Goal: Task Accomplishment & Management: Complete application form

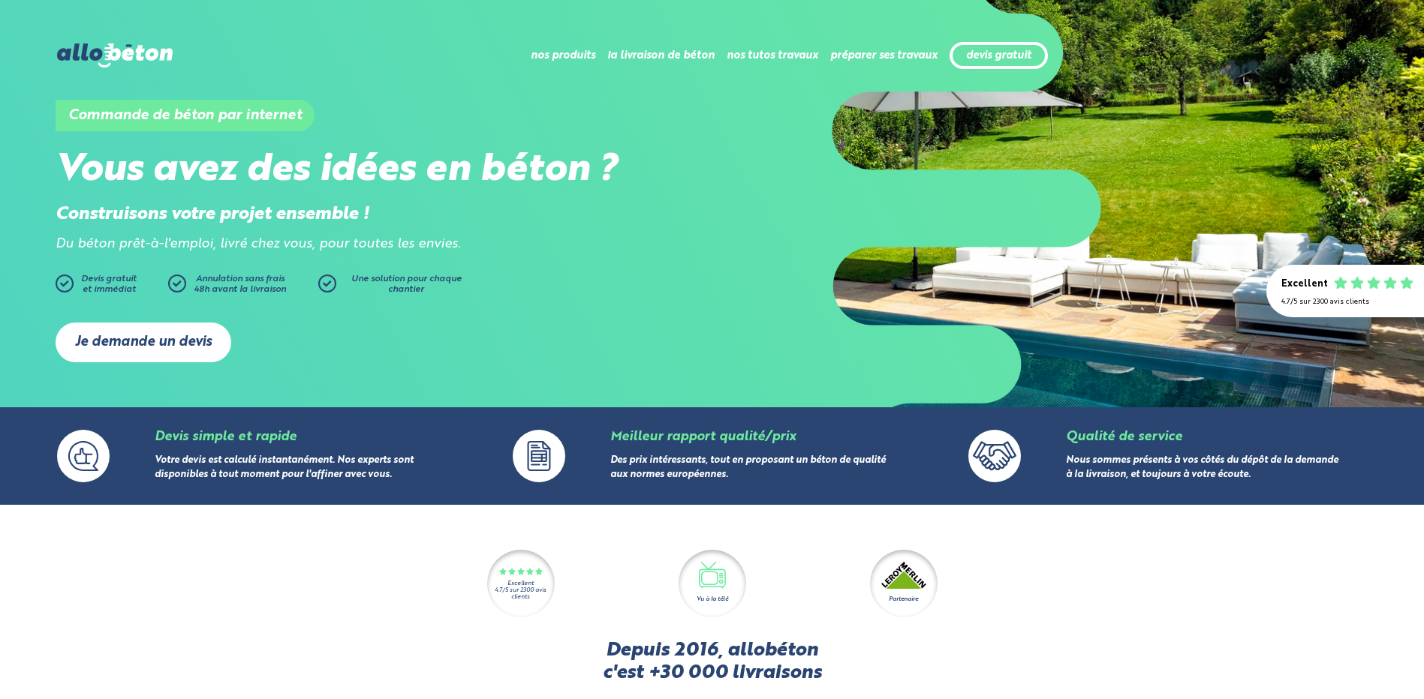
click at [156, 345] on link "Je demande un devis" at bounding box center [144, 343] width 176 height 40
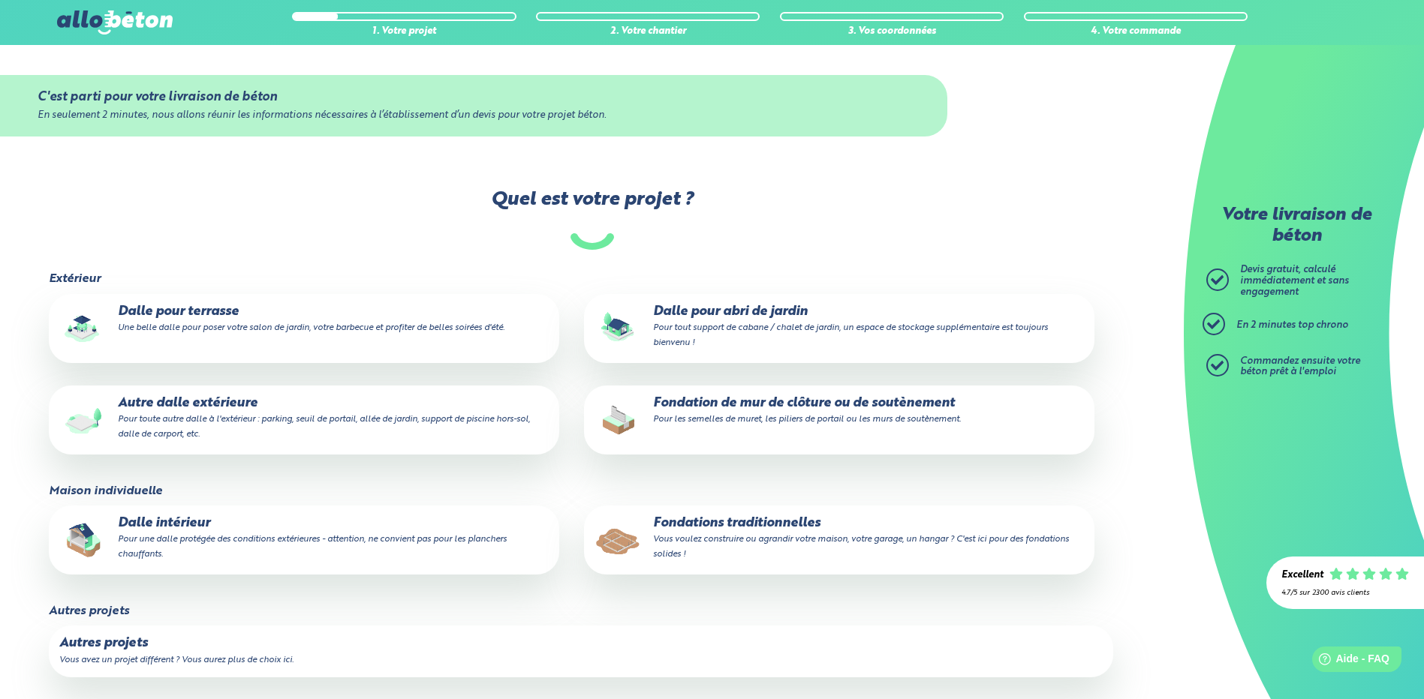
scroll to position [75, 0]
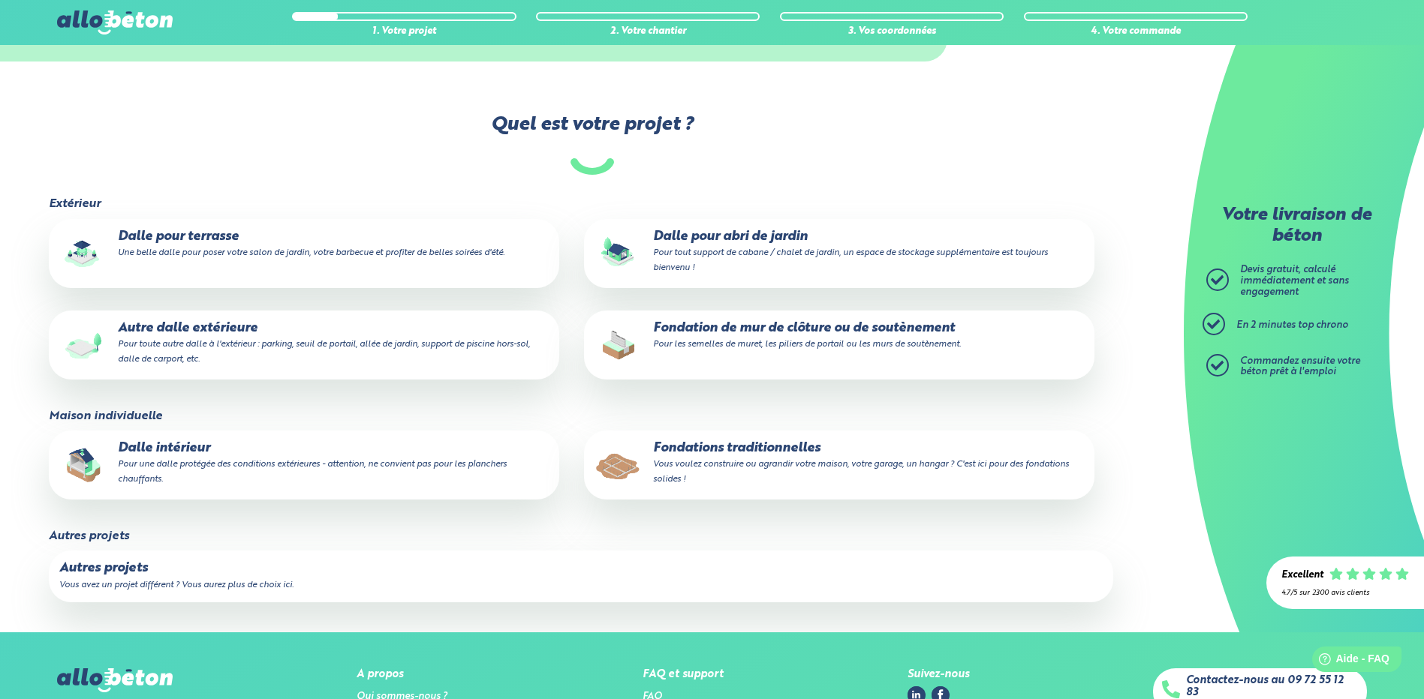
click at [233, 336] on p "Autre dalle extérieure Pour toute autre dalle à l'extérieur : parking, seuil de…" at bounding box center [303, 344] width 489 height 46
click at [0, 0] on input "Autre dalle extérieure Pour toute autre dalle à l'extérieur : parking, seuil de…" at bounding box center [0, 0] width 0 height 0
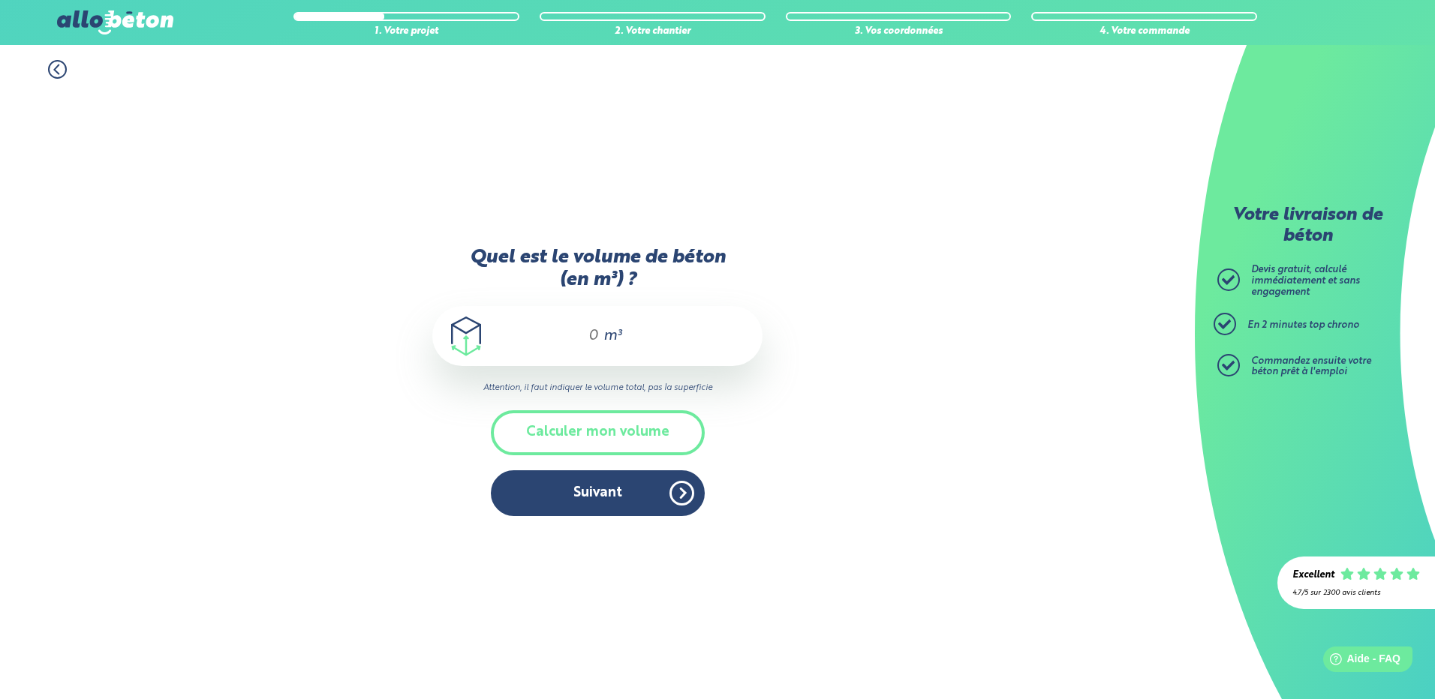
click at [639, 340] on div "m³" at bounding box center [597, 336] width 330 height 60
click at [618, 441] on button "Calculer mon volume" at bounding box center [598, 433] width 214 height 44
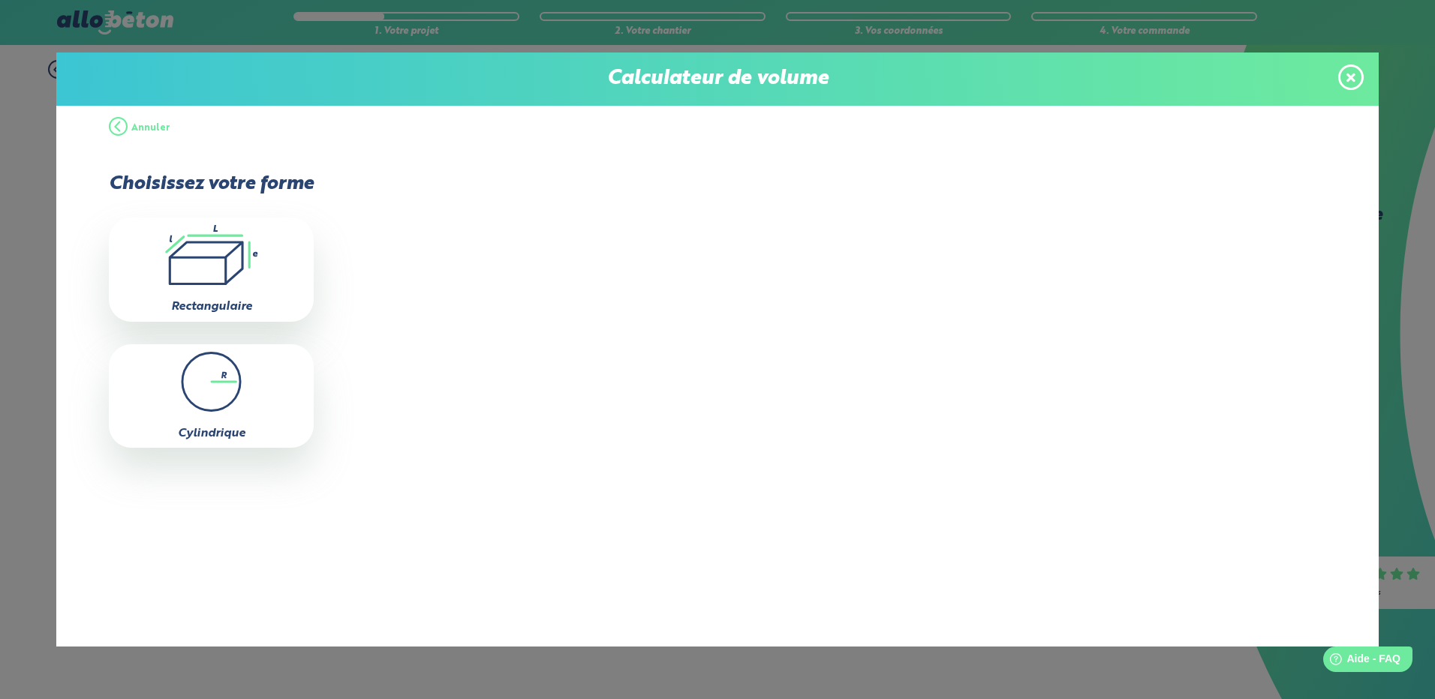
click at [121, 129] on button "Annuler" at bounding box center [140, 128] width 62 height 45
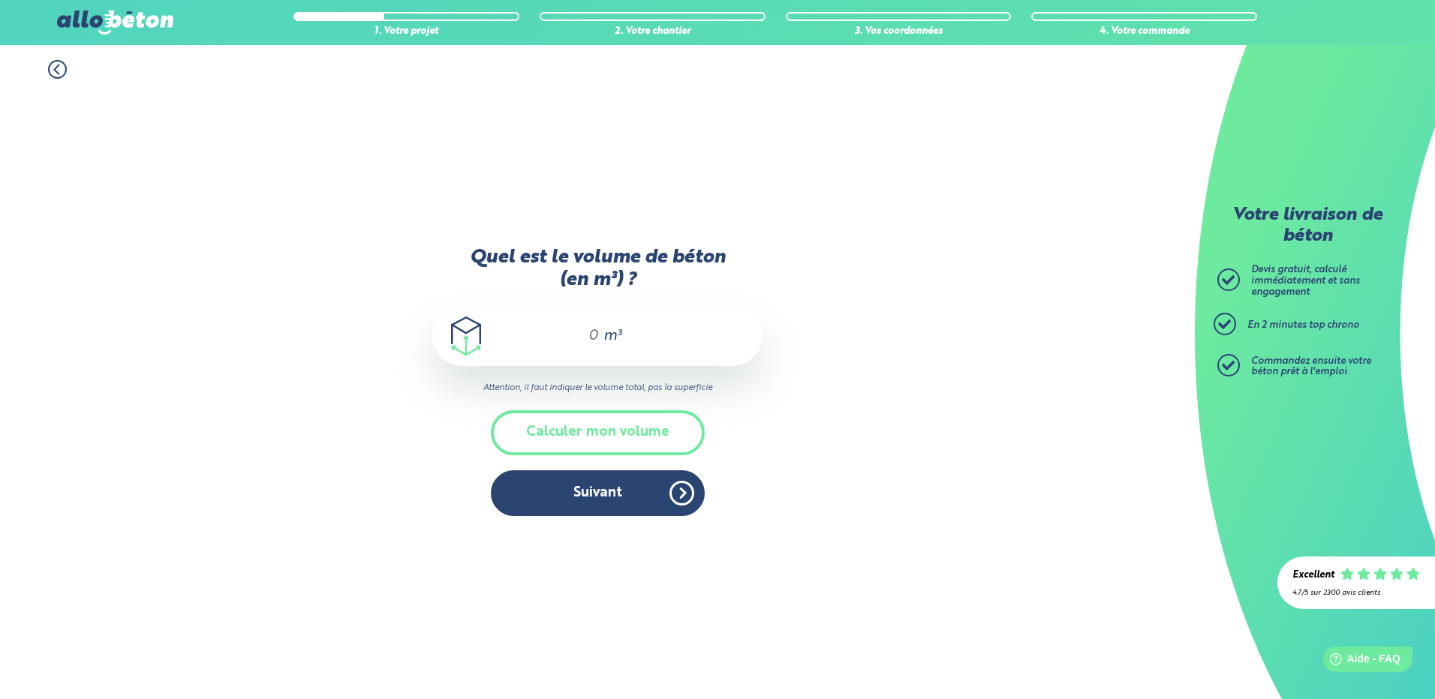
click at [604, 335] on span "m³" at bounding box center [612, 336] width 18 height 15
type input "7"
click at [601, 497] on button "Suivant" at bounding box center [598, 494] width 214 height 46
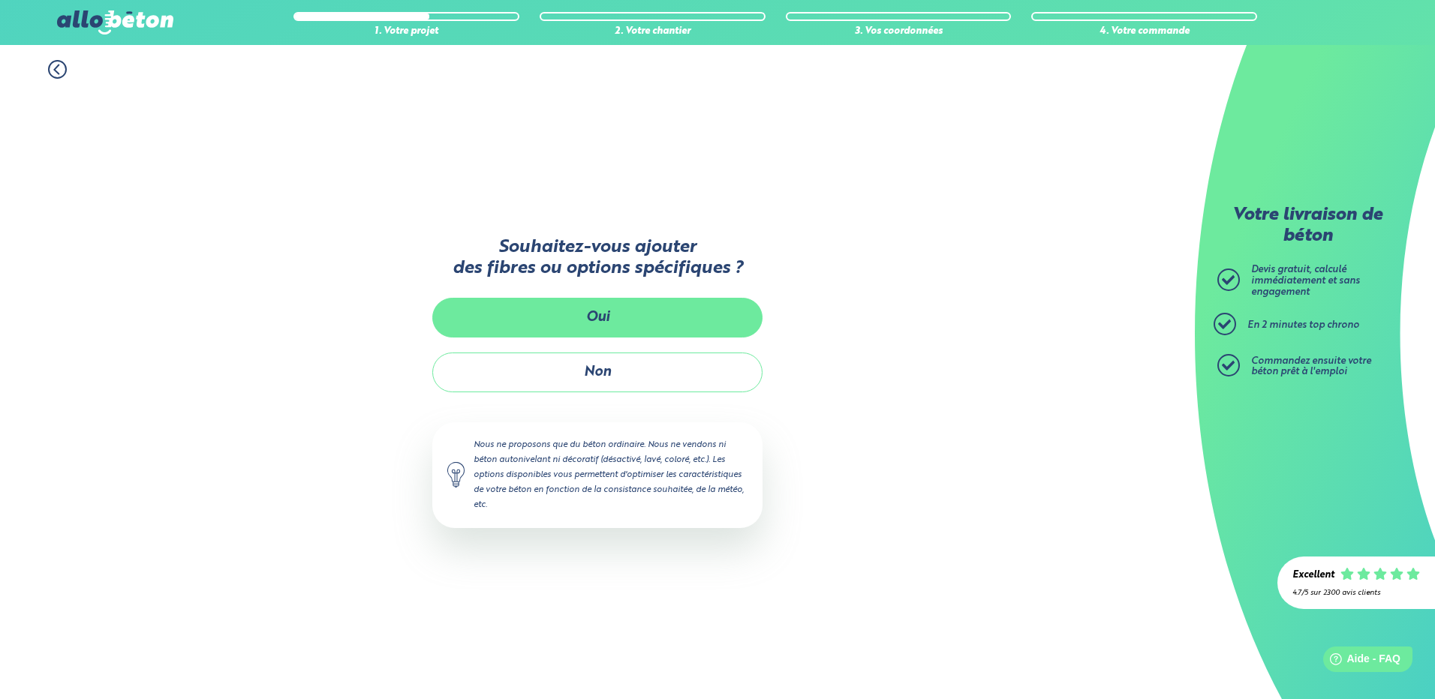
click at [607, 316] on button "Oui" at bounding box center [597, 318] width 330 height 40
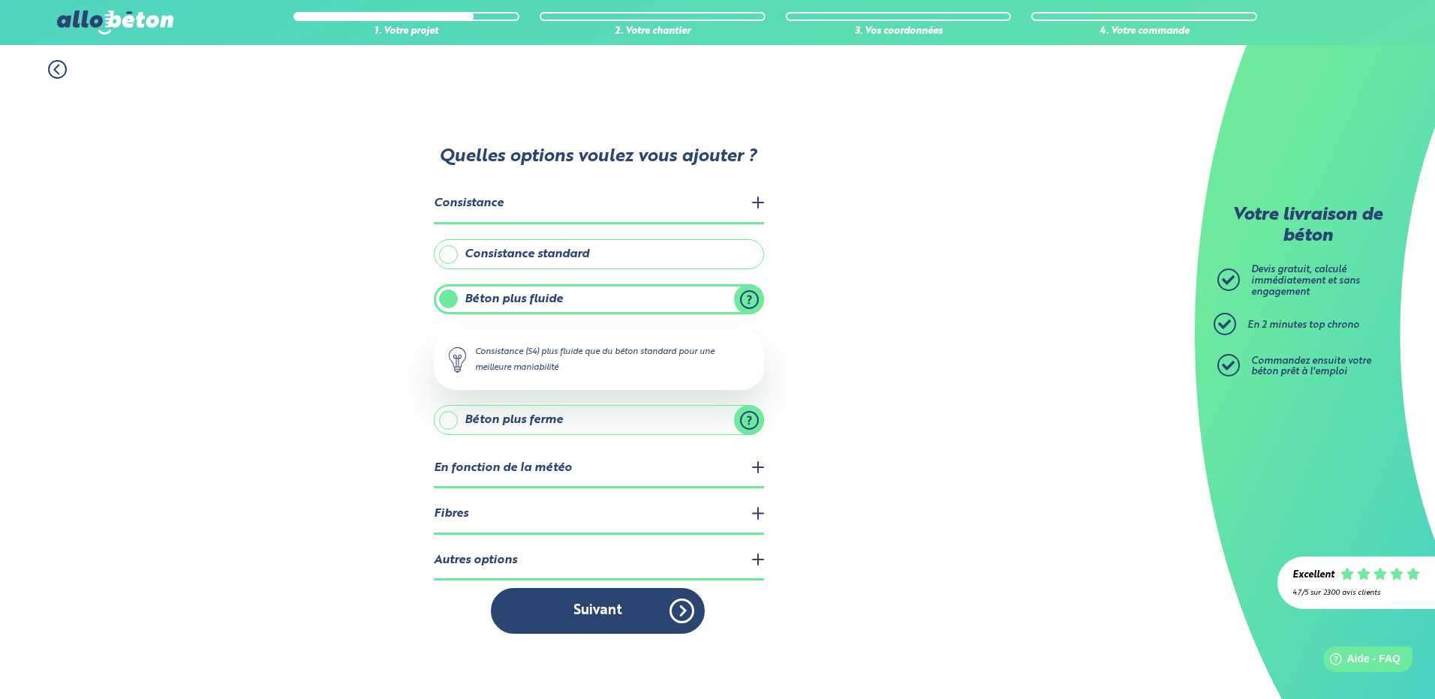
click at [500, 513] on legend "Fibres" at bounding box center [599, 515] width 330 height 38
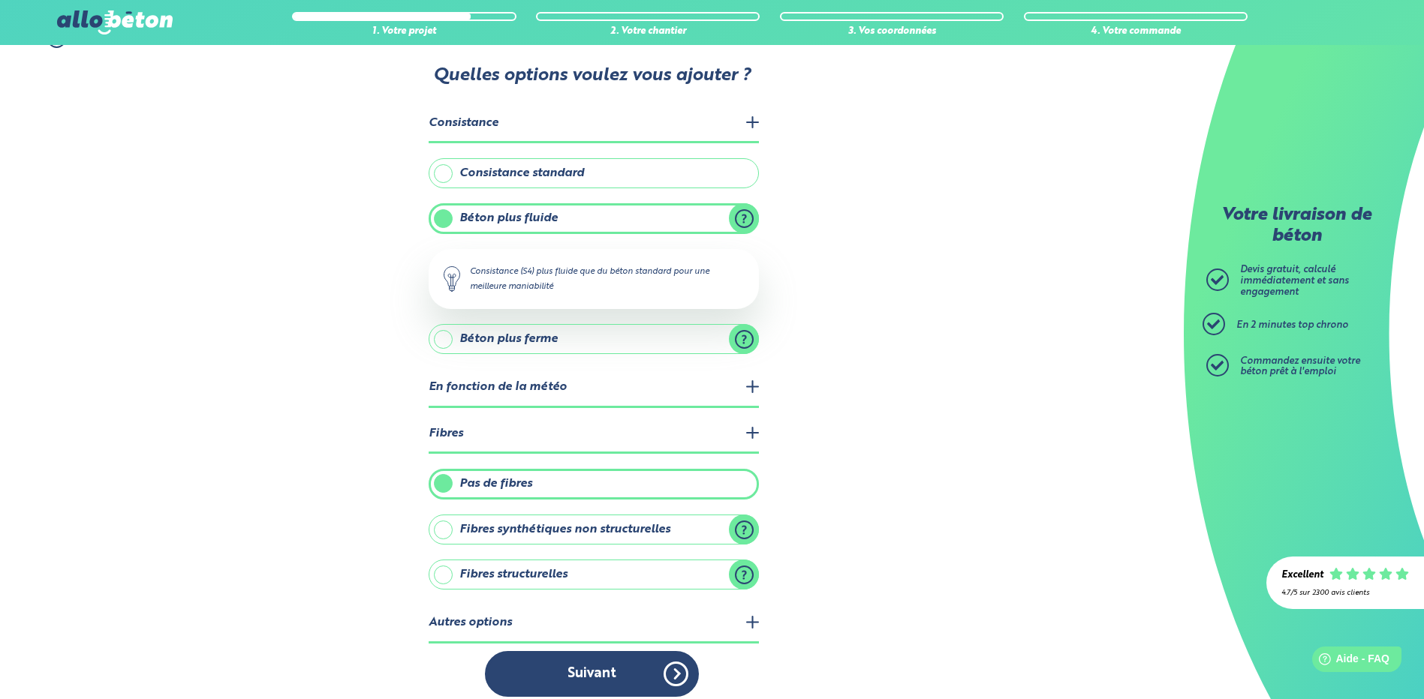
scroll to position [44, 0]
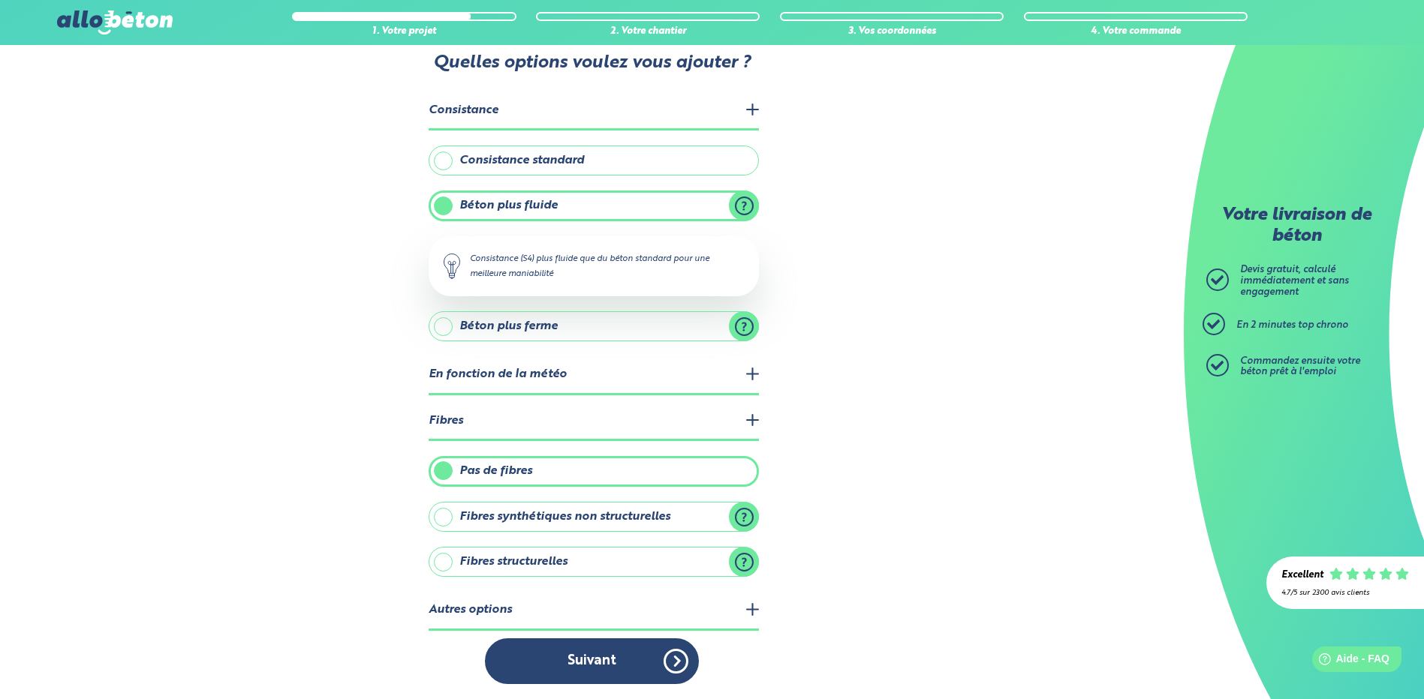
click at [440, 565] on label "Fibres structurelles" at bounding box center [594, 562] width 330 height 30
click at [0, 0] on input "Fibres structurelles" at bounding box center [0, 0] width 0 height 0
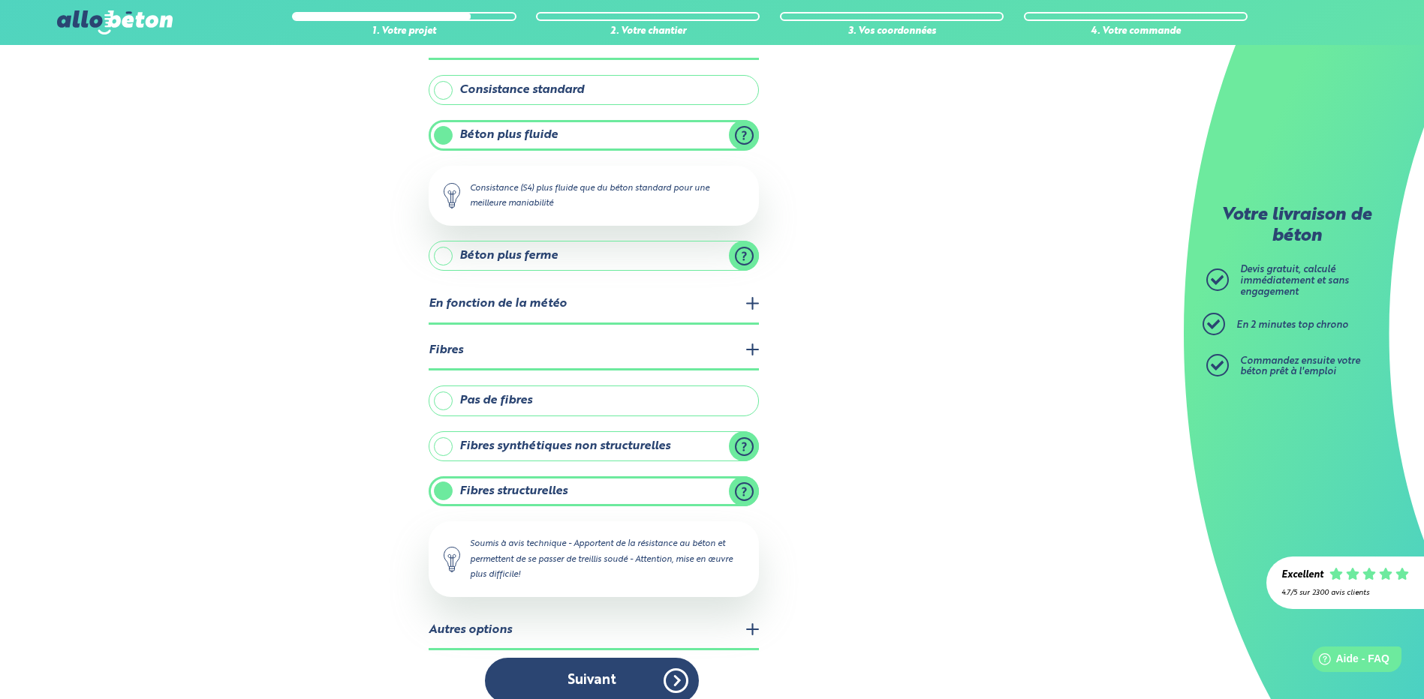
scroll to position [134, 0]
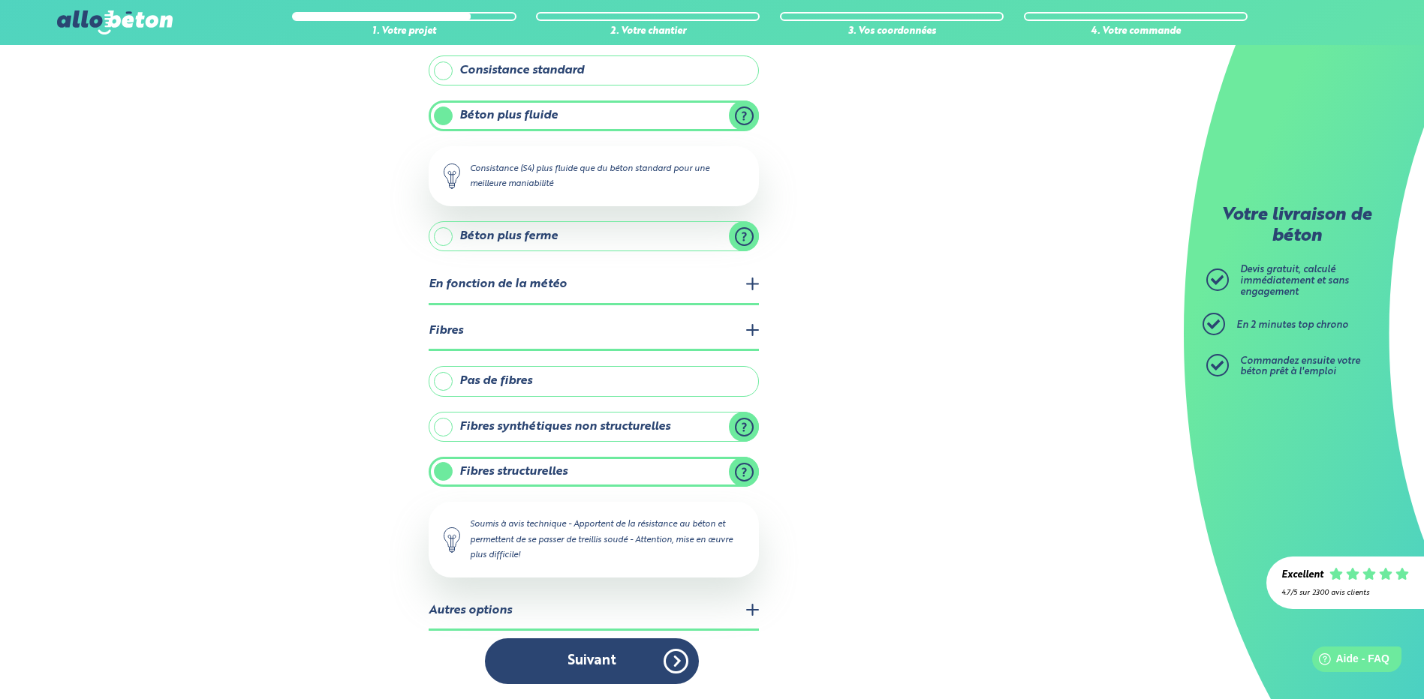
click at [475, 290] on legend "En fonction de la météo" at bounding box center [594, 285] width 330 height 38
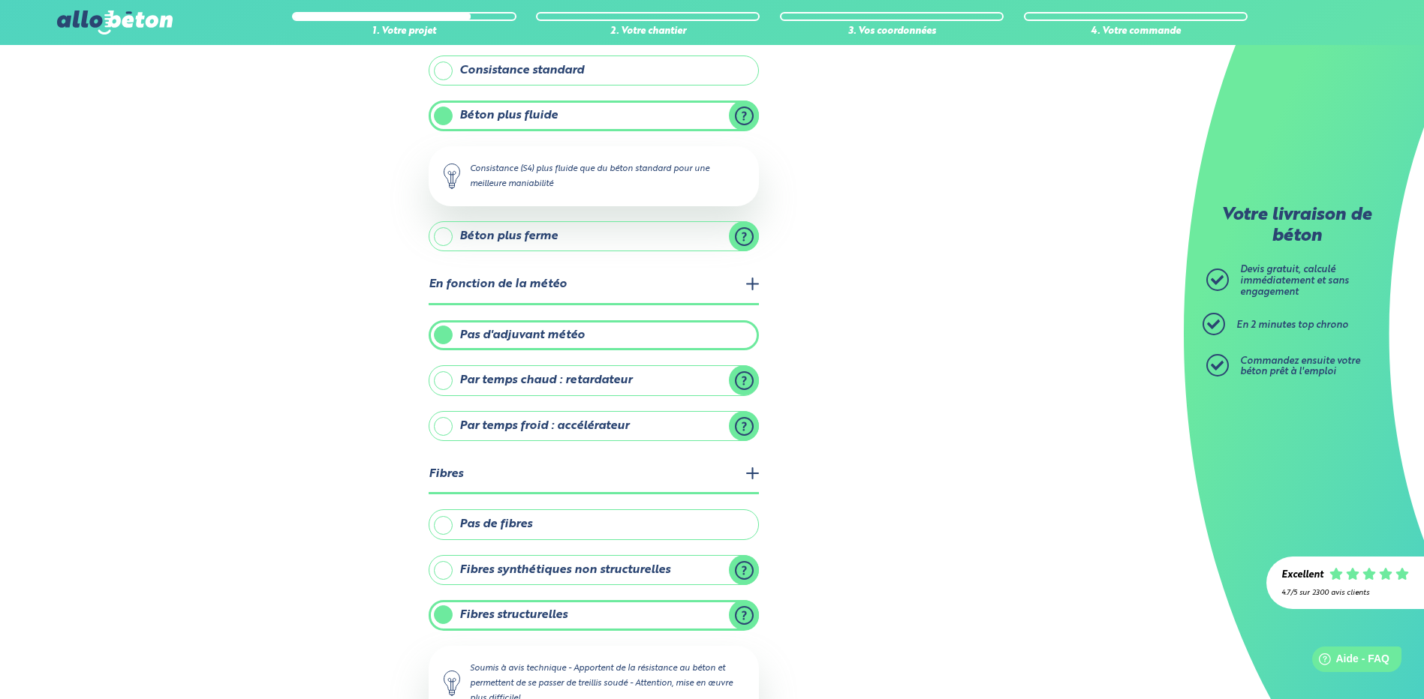
click at [280, 350] on div "1. Votre projet 2. Votre chantier 3. Vos coordonnées 4. Votre commande Quelles …" at bounding box center [591, 377] width 1183 height 932
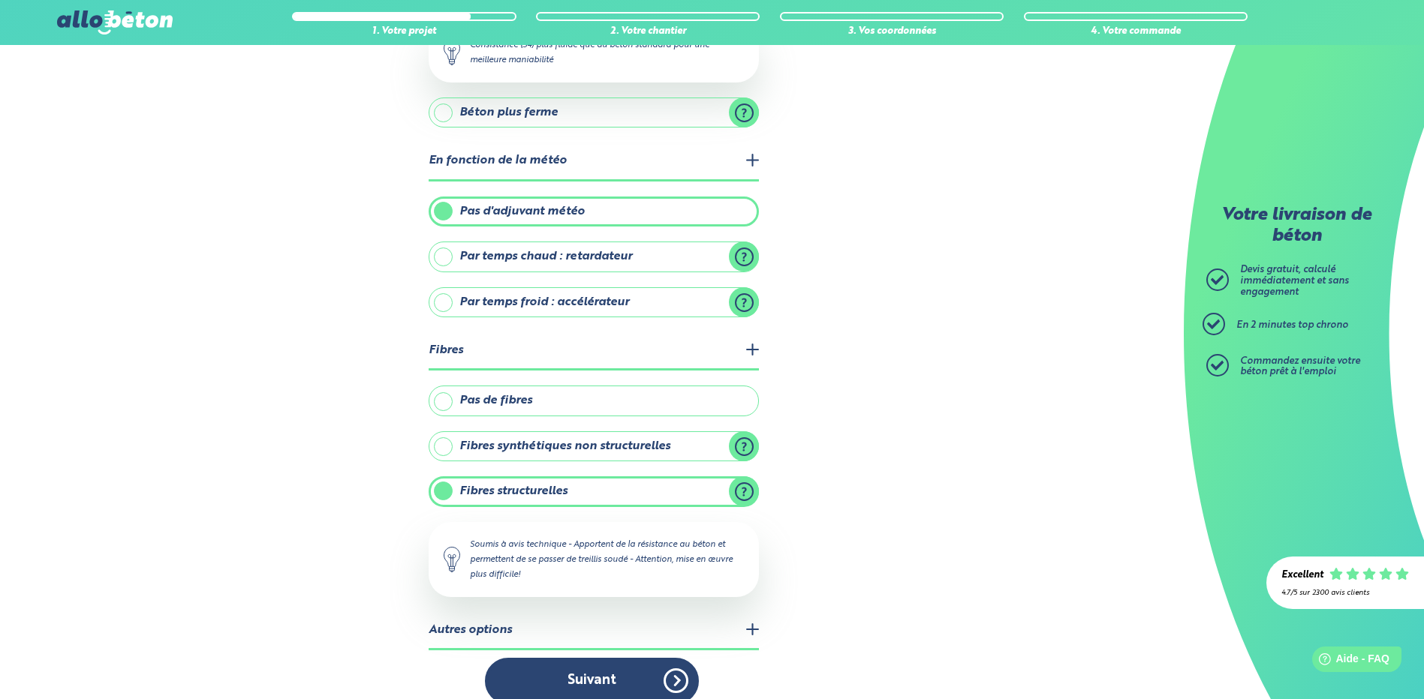
scroll to position [278, 0]
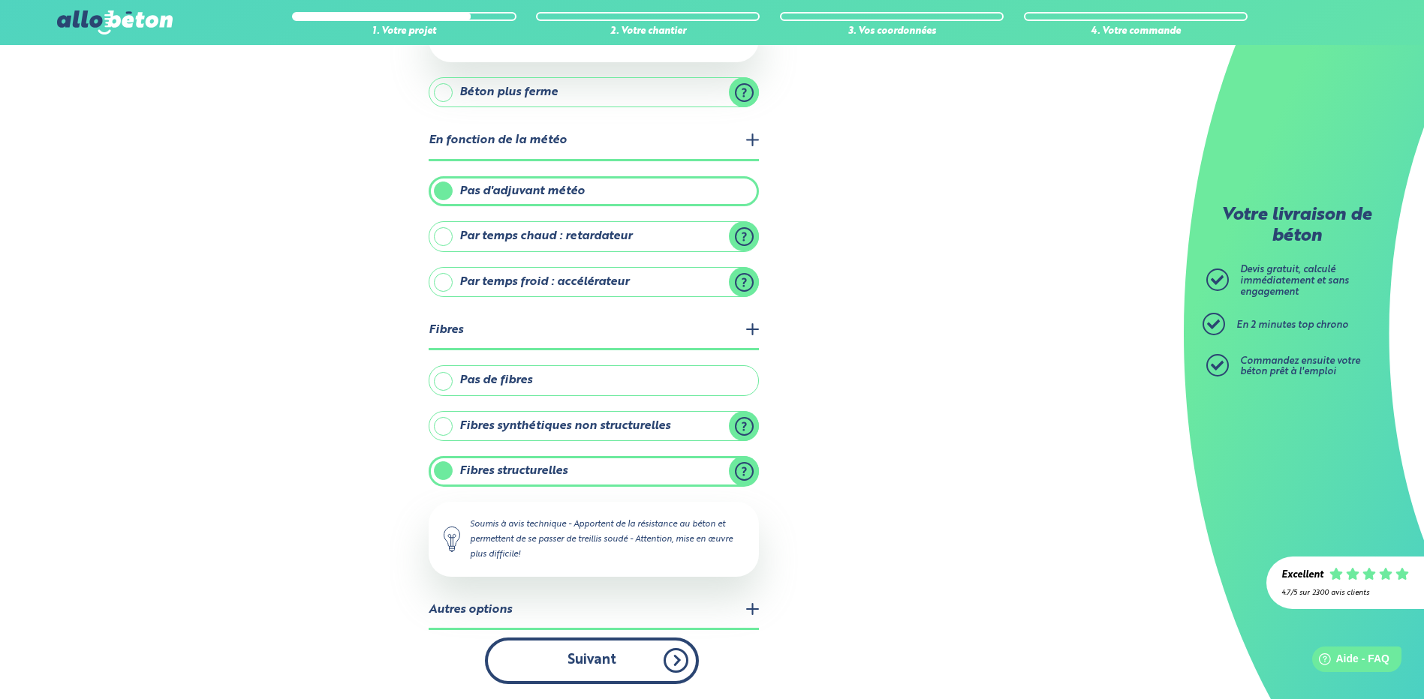
click at [570, 658] on button "Suivant" at bounding box center [592, 661] width 214 height 46
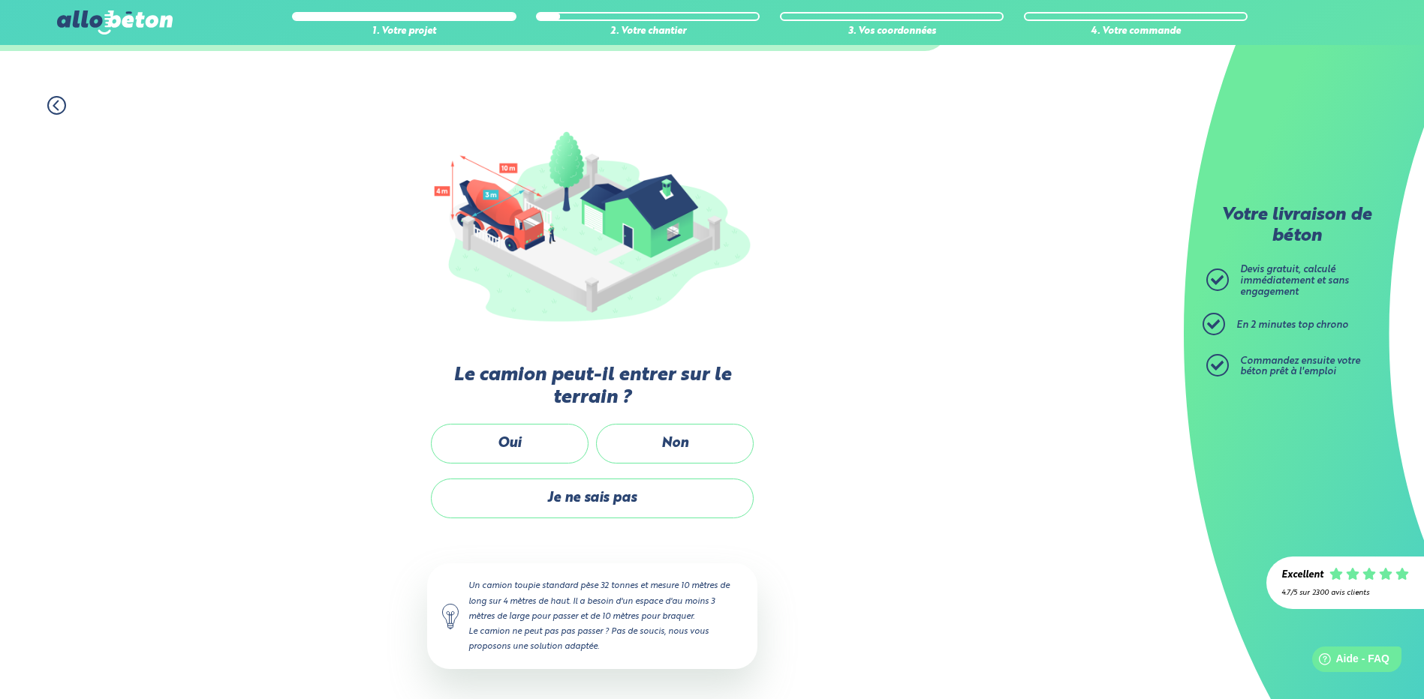
scroll to position [84, 0]
click at [537, 448] on label "Oui" at bounding box center [510, 446] width 158 height 40
click at [0, 0] on input "Oui" at bounding box center [0, 0] width 0 height 0
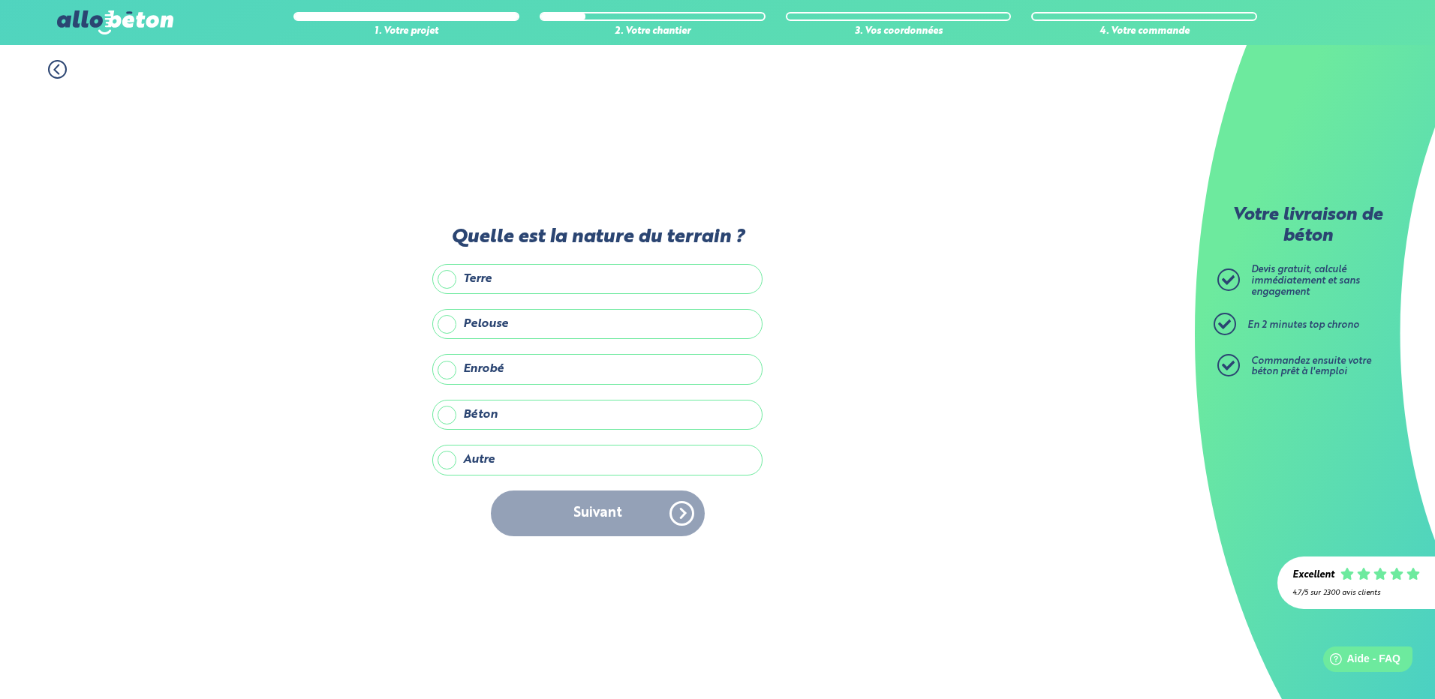
click at [444, 459] on label "Autre" at bounding box center [597, 460] width 330 height 30
click at [0, 0] on input "Autre" at bounding box center [0, 0] width 0 height 0
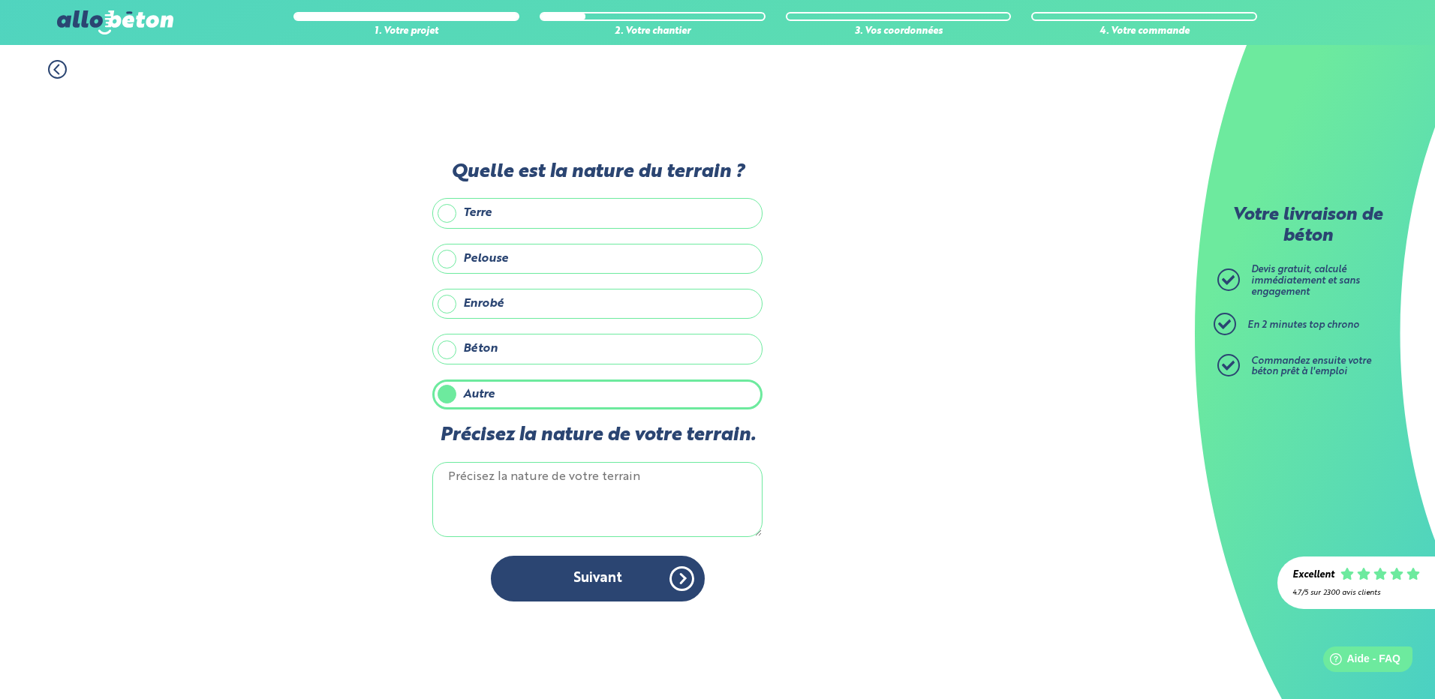
click at [448, 262] on label "Pelouse" at bounding box center [597, 259] width 330 height 30
click at [0, 0] on input "Pelouse" at bounding box center [0, 0] width 0 height 0
click at [449, 392] on label "Autre" at bounding box center [597, 395] width 330 height 30
click at [0, 0] on input "Autre" at bounding box center [0, 0] width 0 height 0
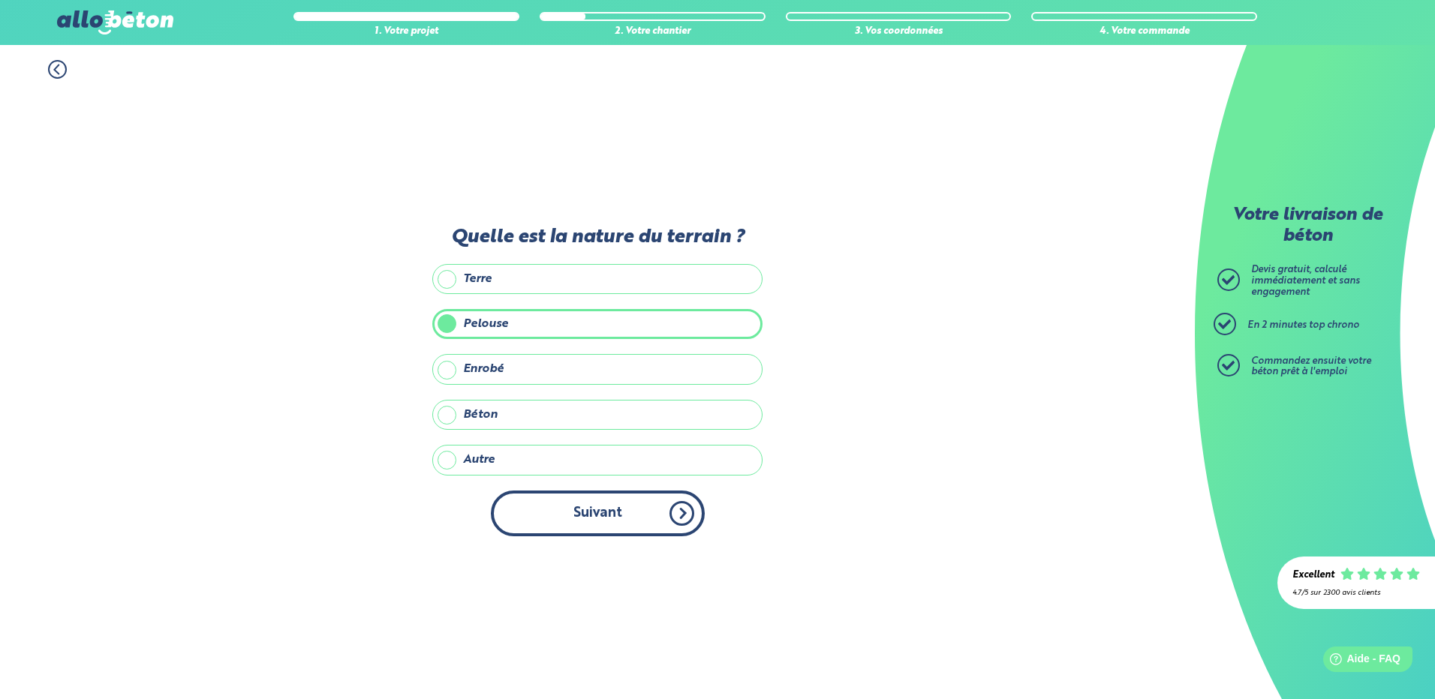
click at [586, 516] on button "Suivant" at bounding box center [598, 514] width 214 height 46
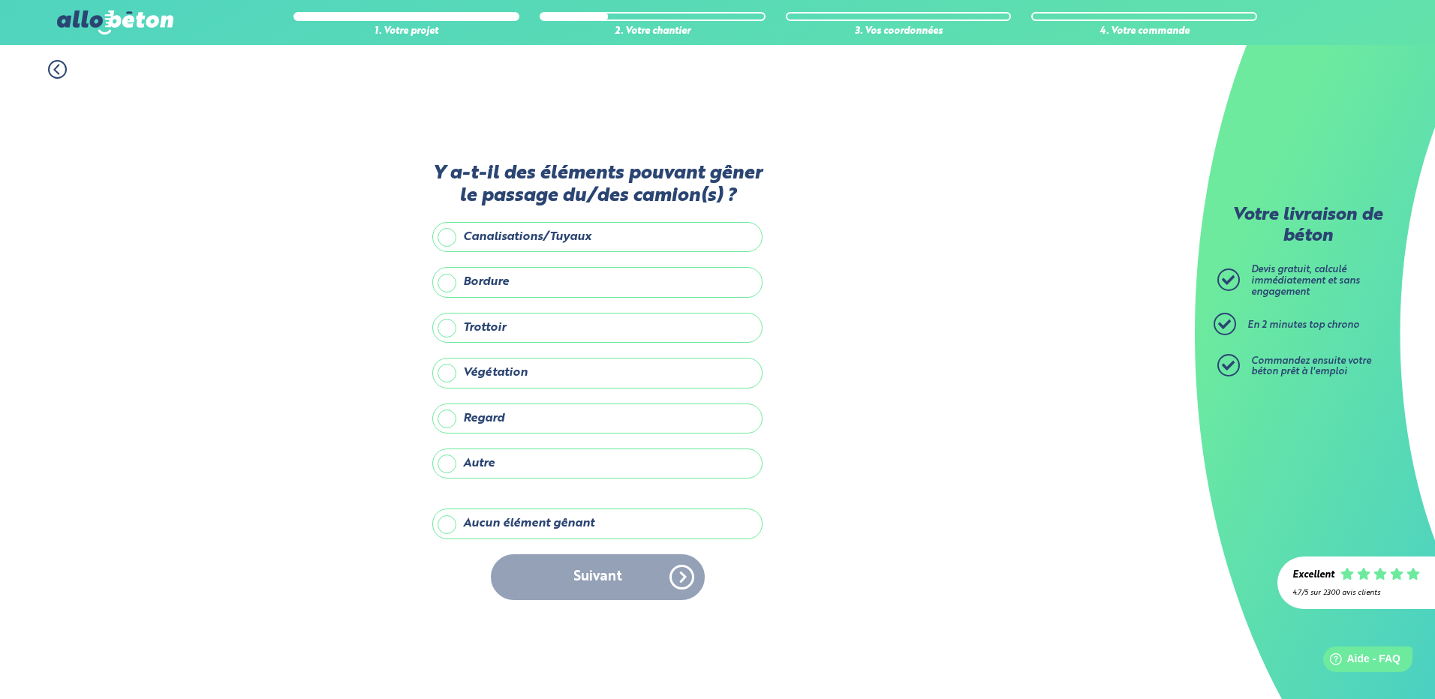
click at [62, 71] on icon at bounding box center [57, 69] width 19 height 19
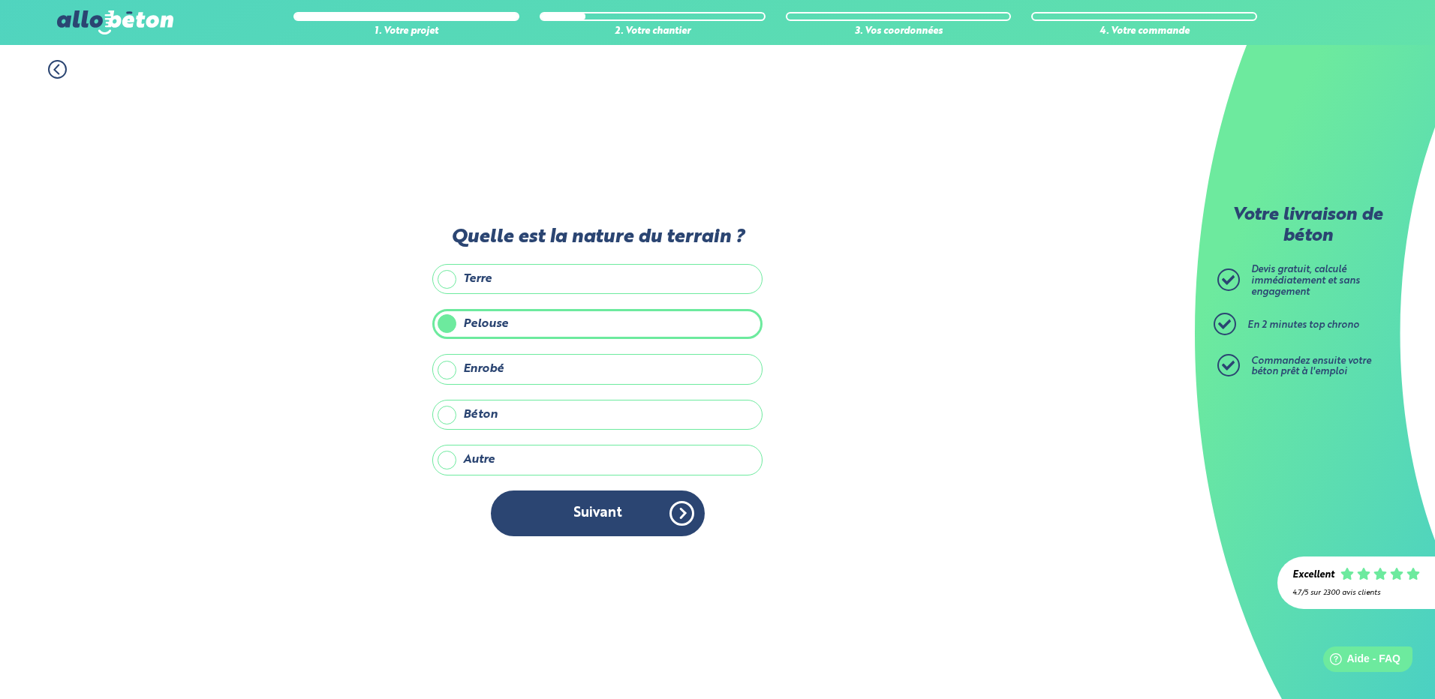
click at [449, 372] on label "Enrobé" at bounding box center [597, 369] width 330 height 30
click at [0, 0] on input "Enrobé" at bounding box center [0, 0] width 0 height 0
click at [447, 318] on label "Pelouse" at bounding box center [597, 324] width 330 height 30
click at [0, 0] on input "Pelouse" at bounding box center [0, 0] width 0 height 0
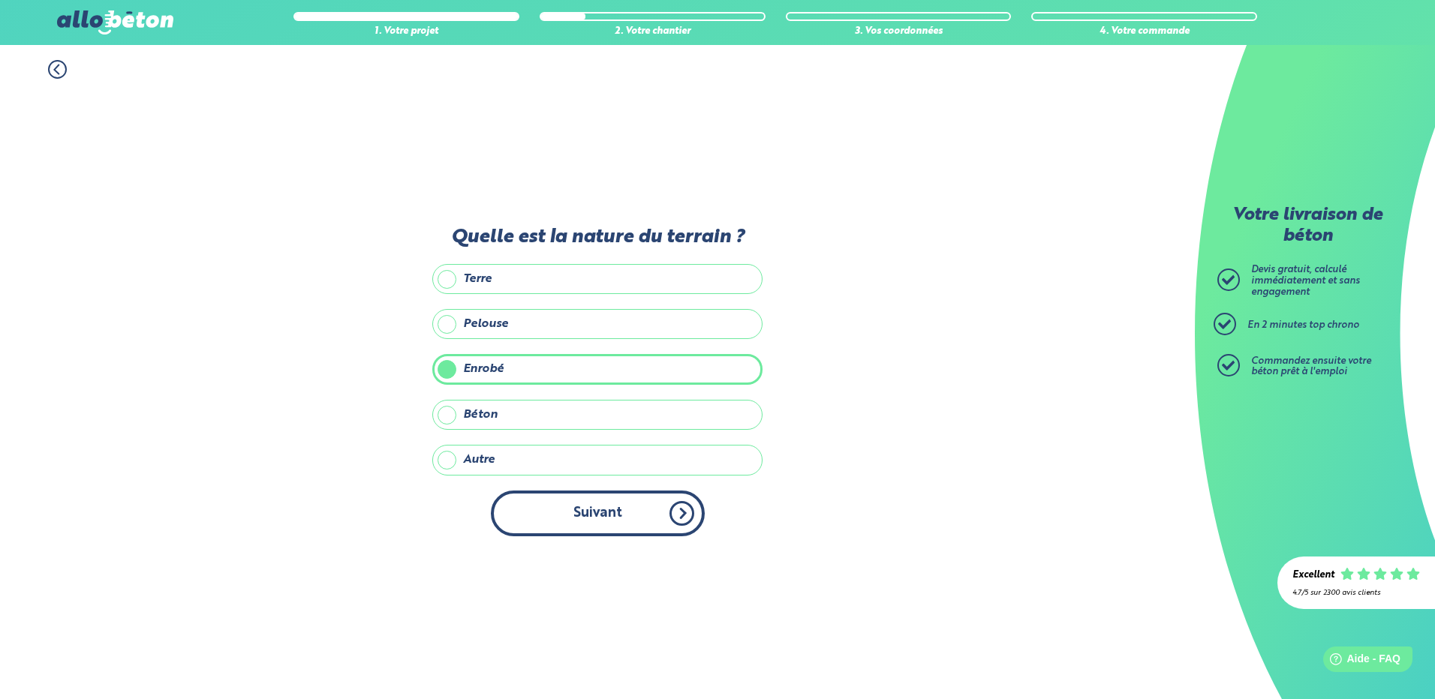
click at [597, 519] on button "Suivant" at bounding box center [598, 514] width 214 height 46
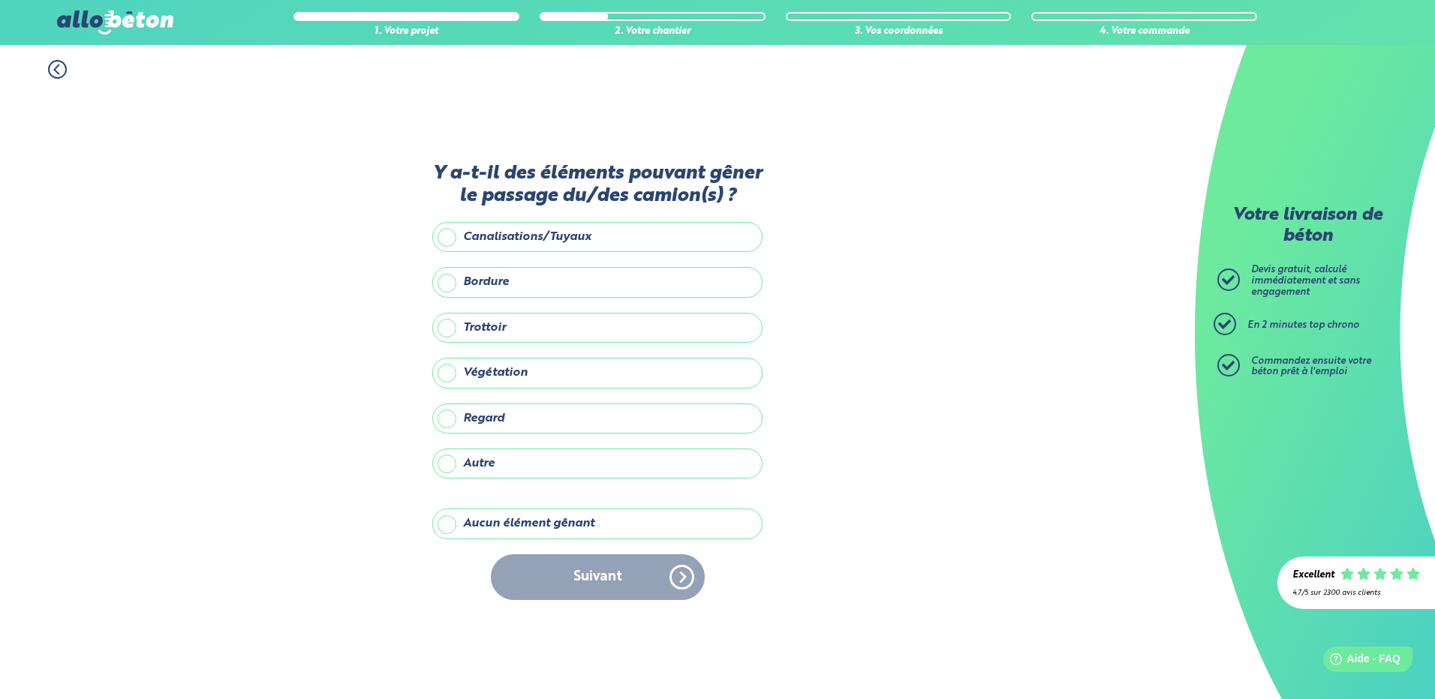
click at [448, 525] on label "Aucun élément gênant" at bounding box center [597, 524] width 330 height 30
click at [0, 0] on input "Aucun élément gênant" at bounding box center [0, 0] width 0 height 0
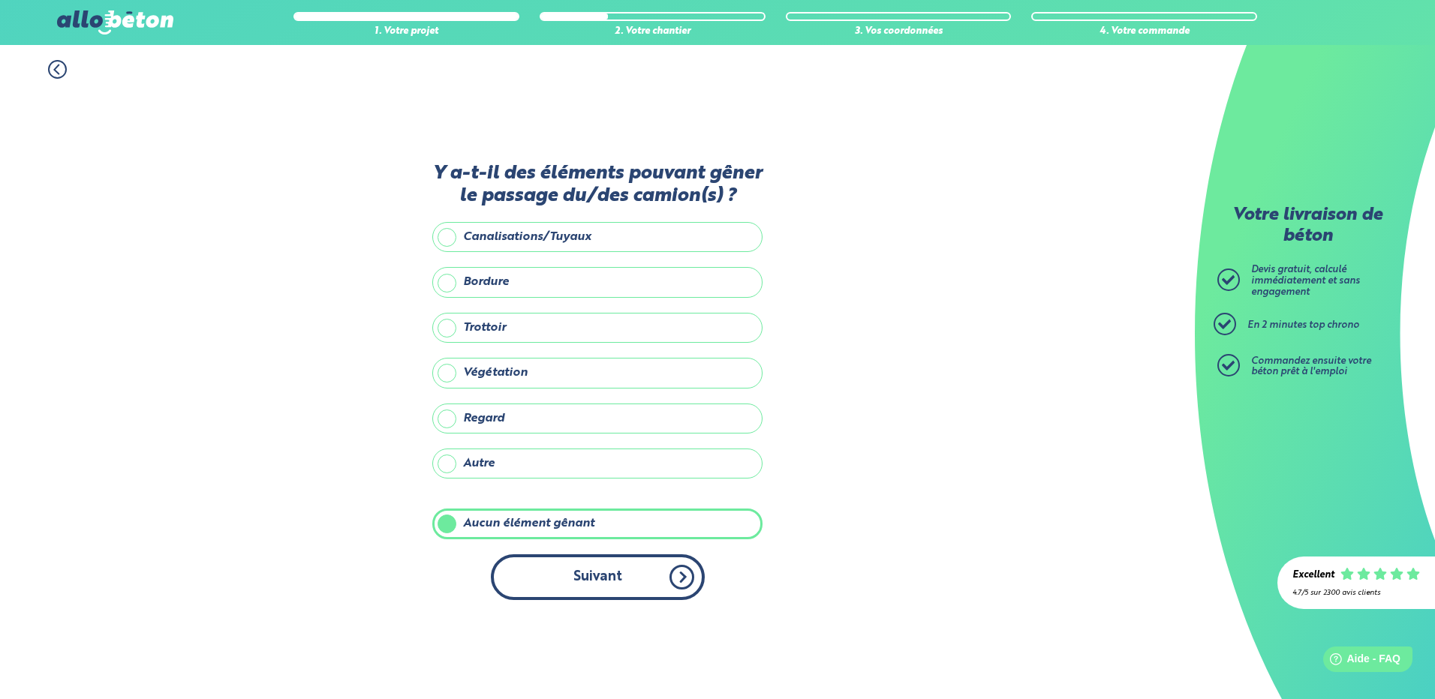
click at [628, 584] on button "Suivant" at bounding box center [598, 578] width 214 height 46
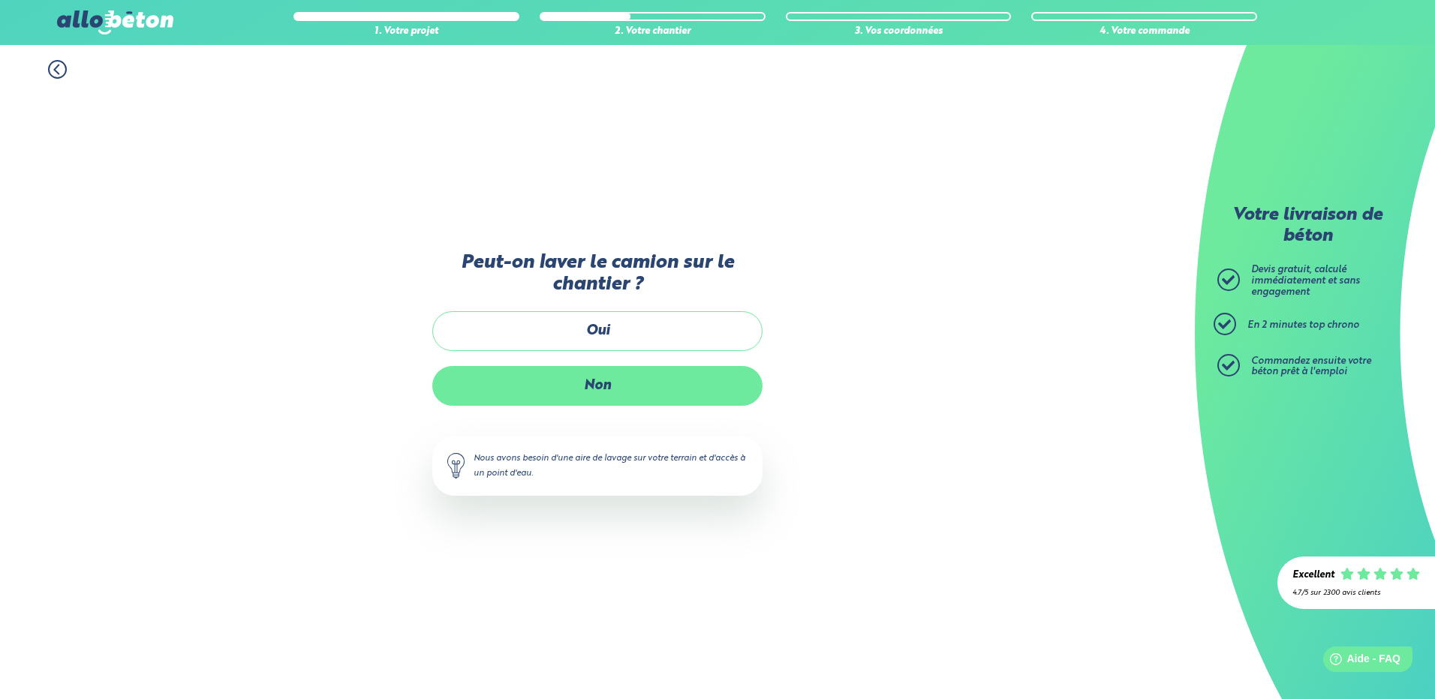
click at [611, 386] on label "Non" at bounding box center [597, 386] width 330 height 40
click at [0, 0] on input "Non" at bounding box center [0, 0] width 0 height 0
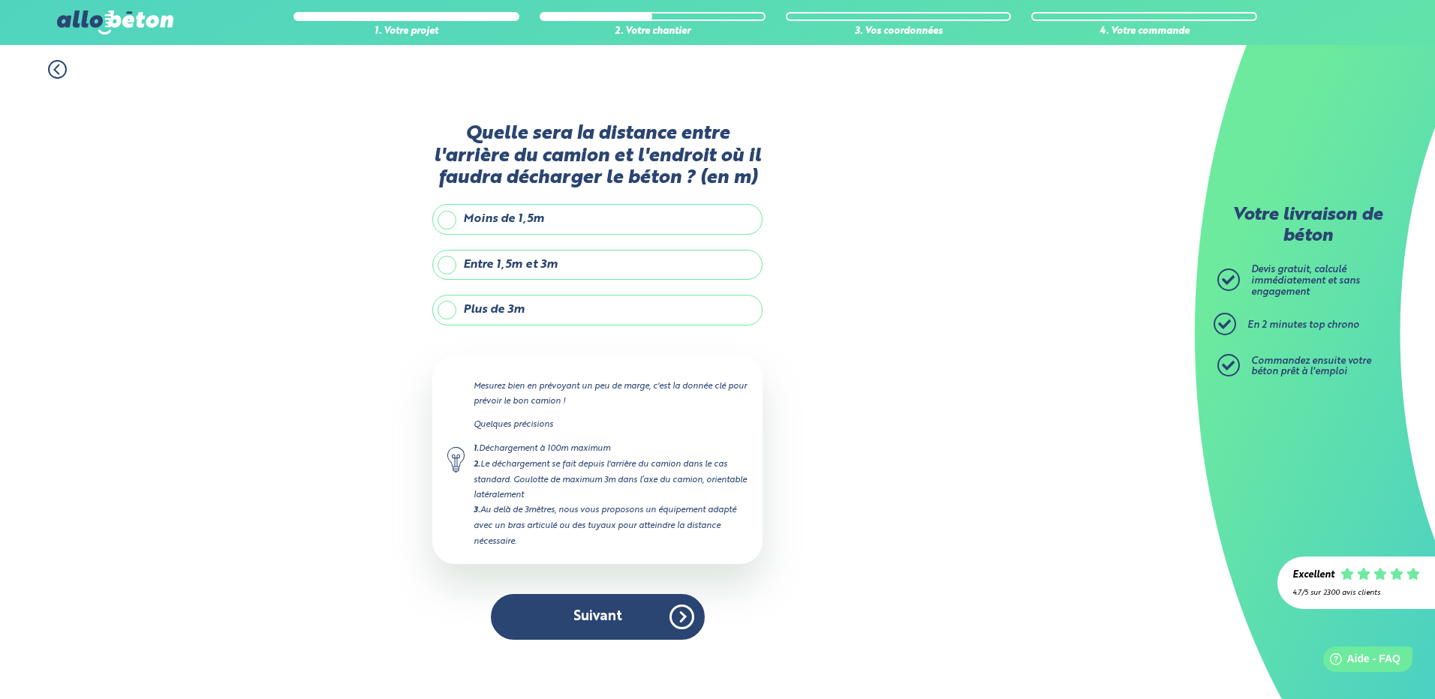
click at [447, 269] on label "Entre 1,5m et 3m" at bounding box center [597, 265] width 330 height 30
click at [0, 0] on input "Entre 1,5m et 3m" at bounding box center [0, 0] width 0 height 0
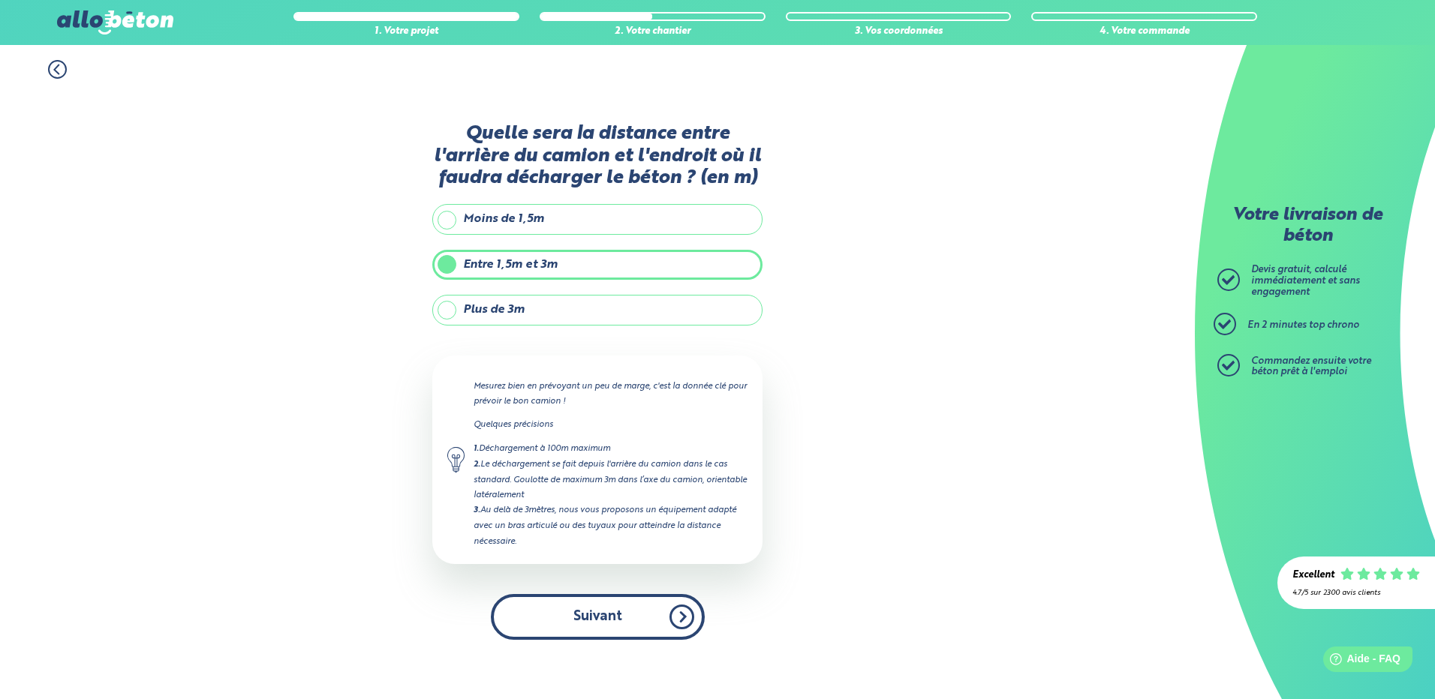
click at [615, 610] on button "Suivant" at bounding box center [598, 617] width 214 height 46
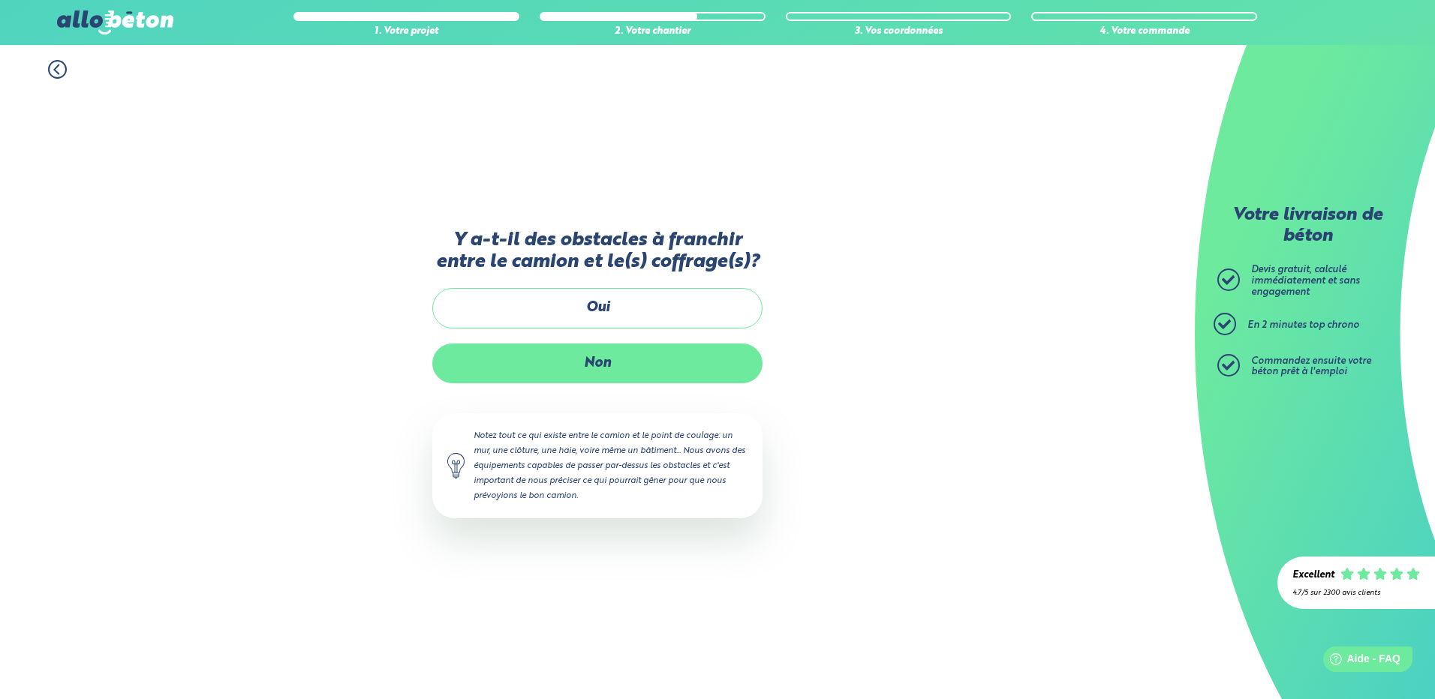
click at [612, 368] on label "Non" at bounding box center [597, 364] width 330 height 40
click at [0, 0] on input "Non" at bounding box center [0, 0] width 0 height 0
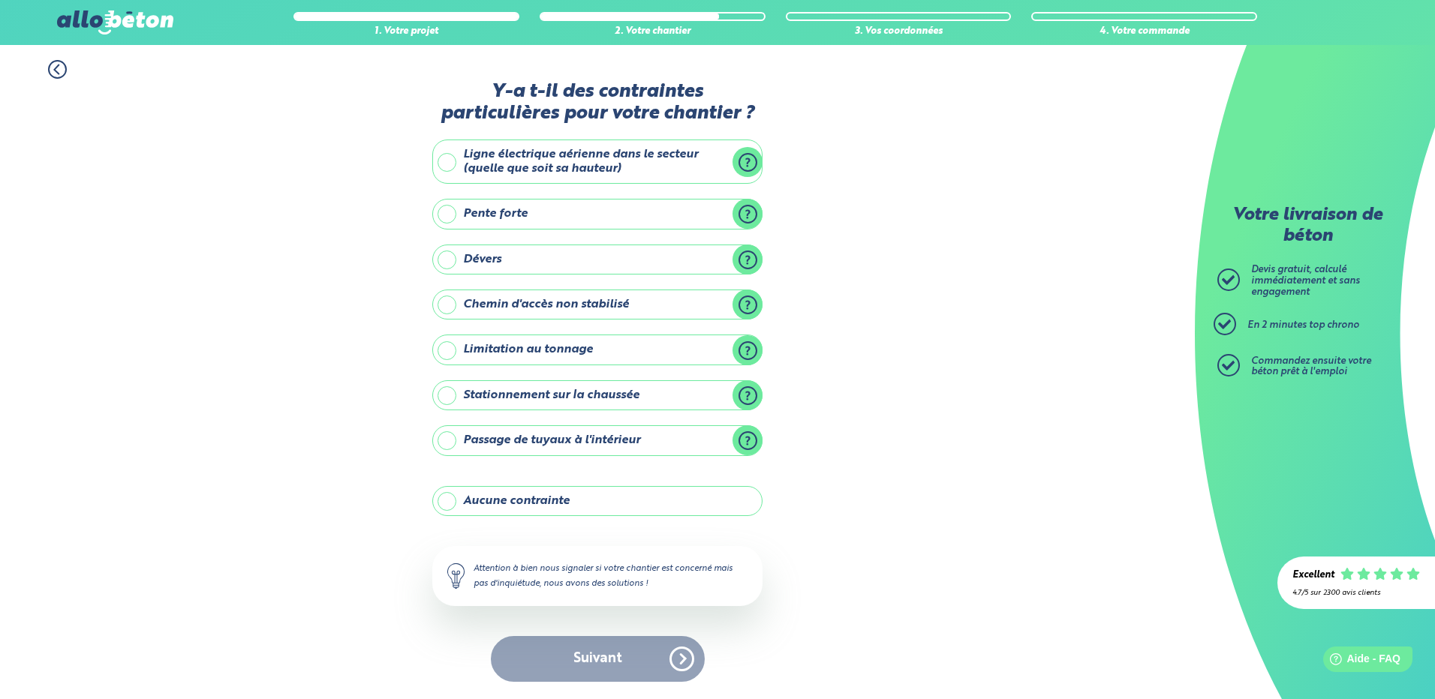
click at [444, 500] on label "Aucune contrainte" at bounding box center [597, 501] width 330 height 30
click at [0, 0] on input "Aucune contrainte" at bounding box center [0, 0] width 0 height 0
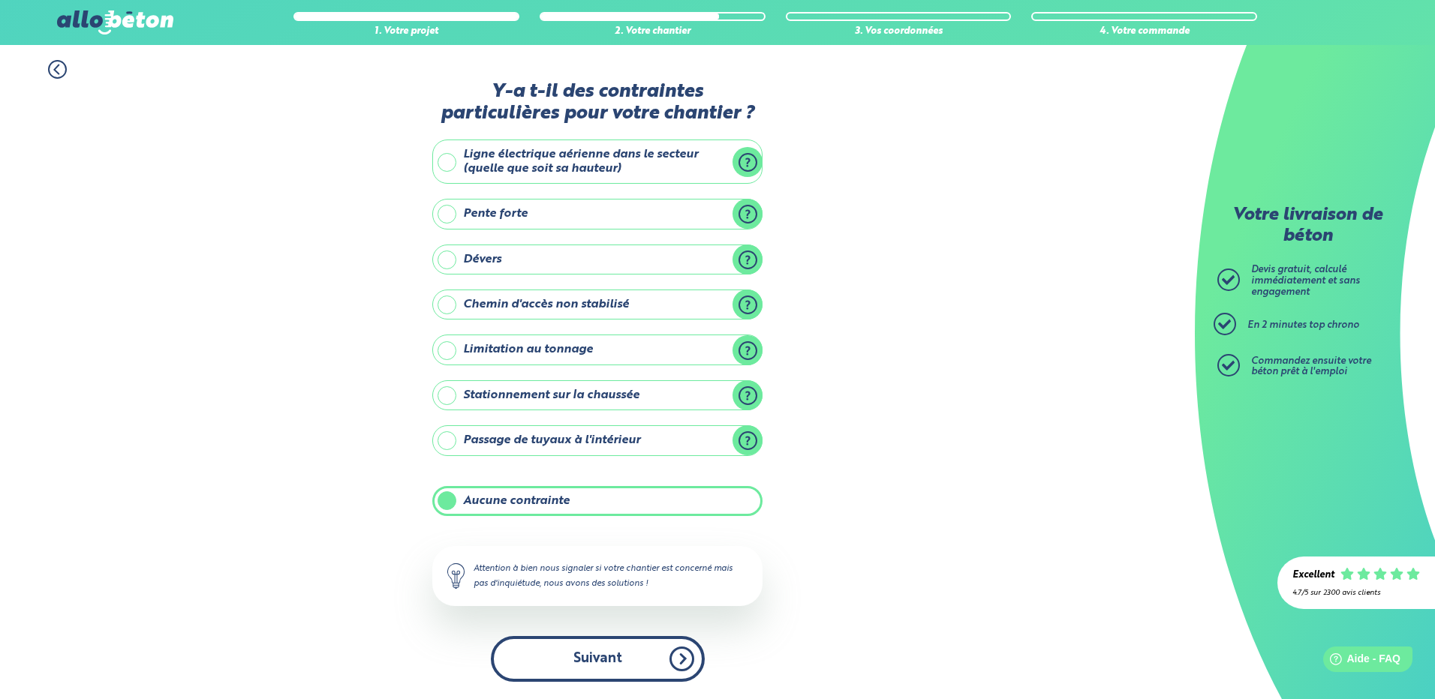
click at [636, 662] on button "Suivant" at bounding box center [598, 659] width 214 height 46
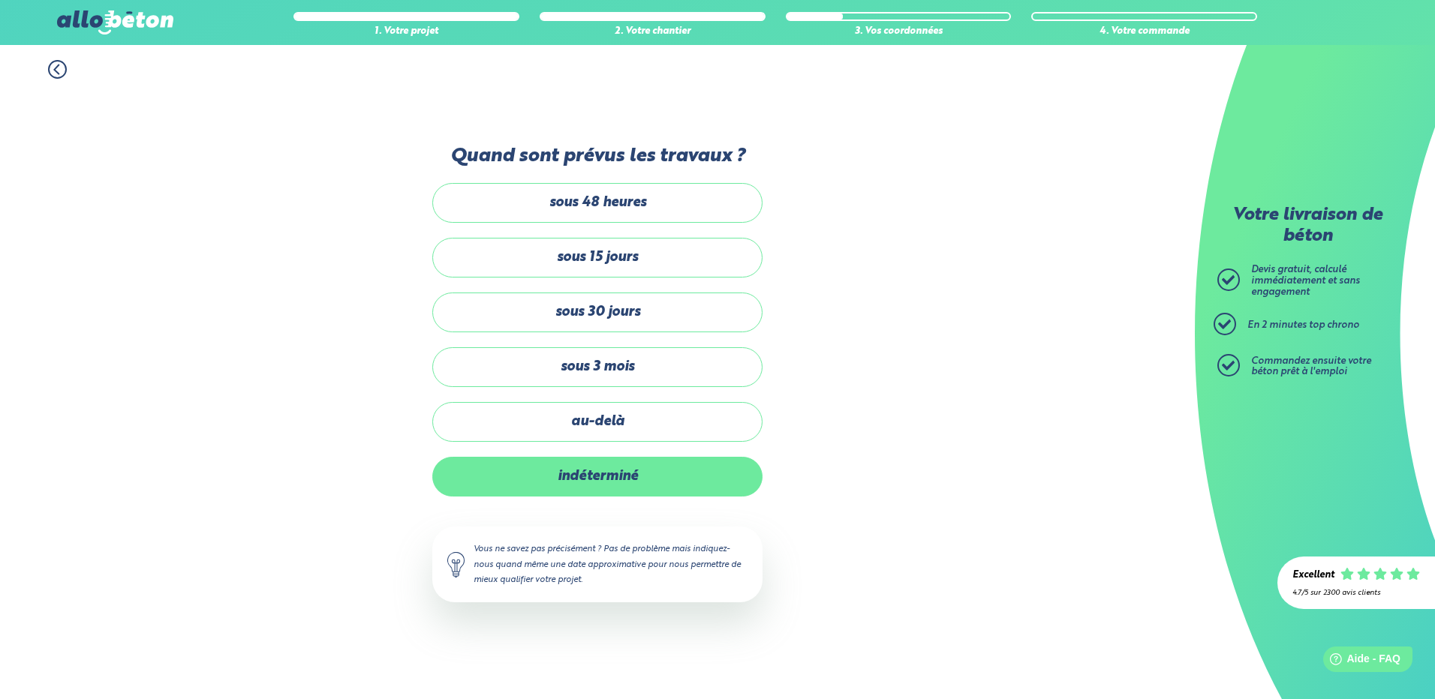
click at [605, 487] on label "indéterminé" at bounding box center [597, 477] width 330 height 40
click at [0, 0] on input "indéterminé" at bounding box center [0, 0] width 0 height 0
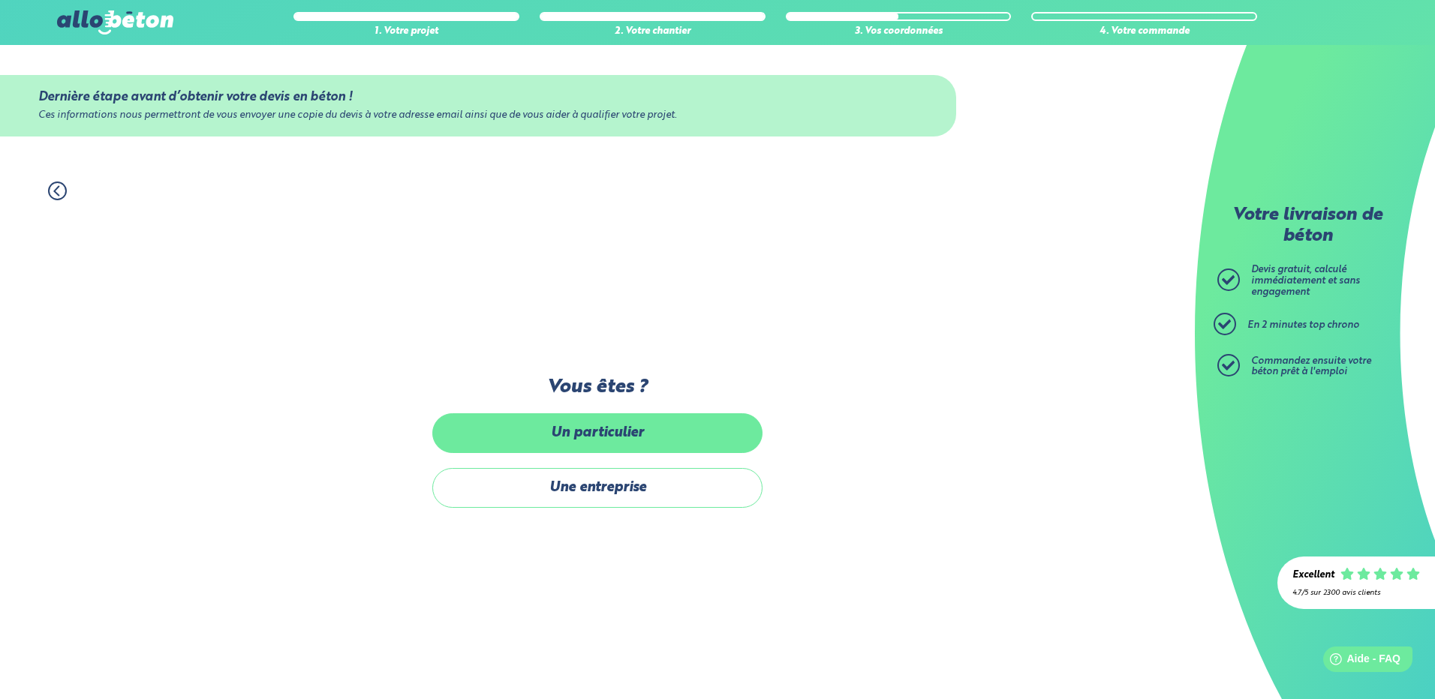
click at [609, 435] on label "Un particulier" at bounding box center [597, 434] width 330 height 40
click at [0, 0] on input "Un particulier" at bounding box center [0, 0] width 0 height 0
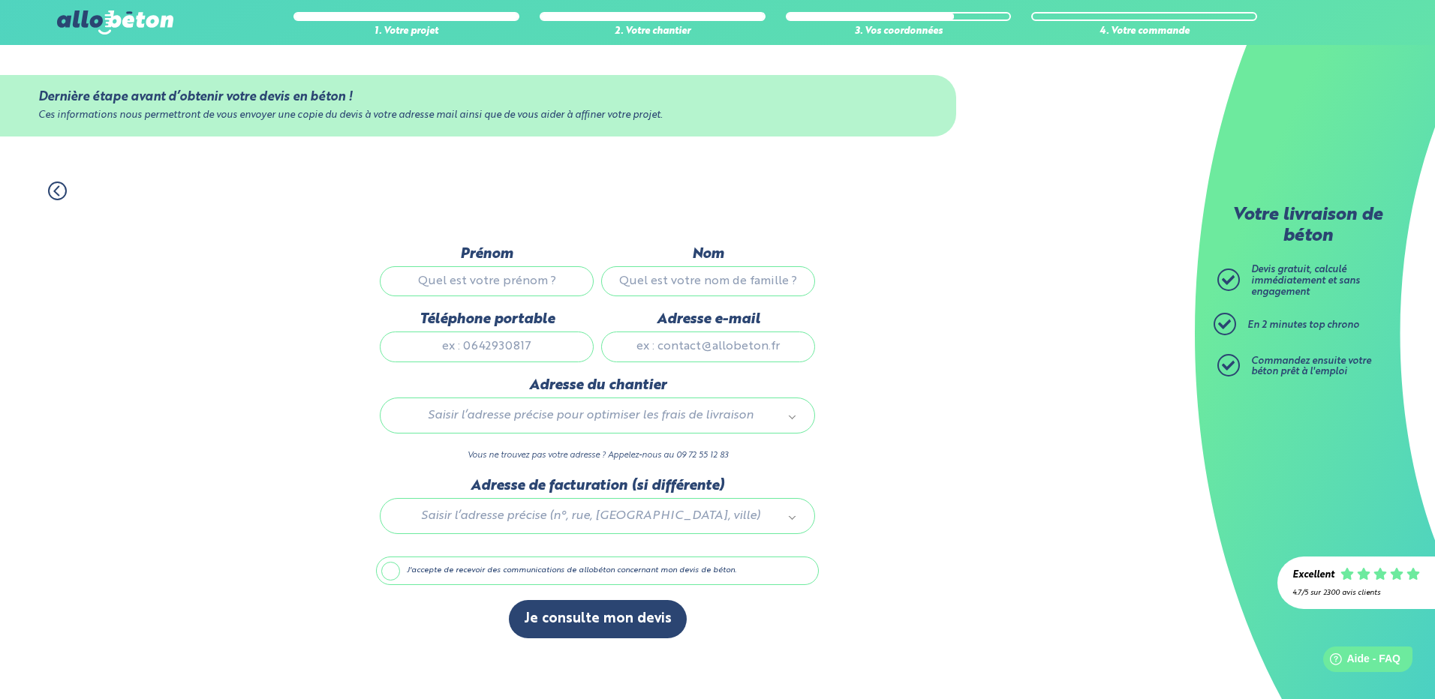
click at [527, 280] on input "Prénom" at bounding box center [487, 281] width 214 height 30
type input "ludovic"
type input "tournade"
type input "0681810259"
type input "ludovictournade@hotmail.fr"
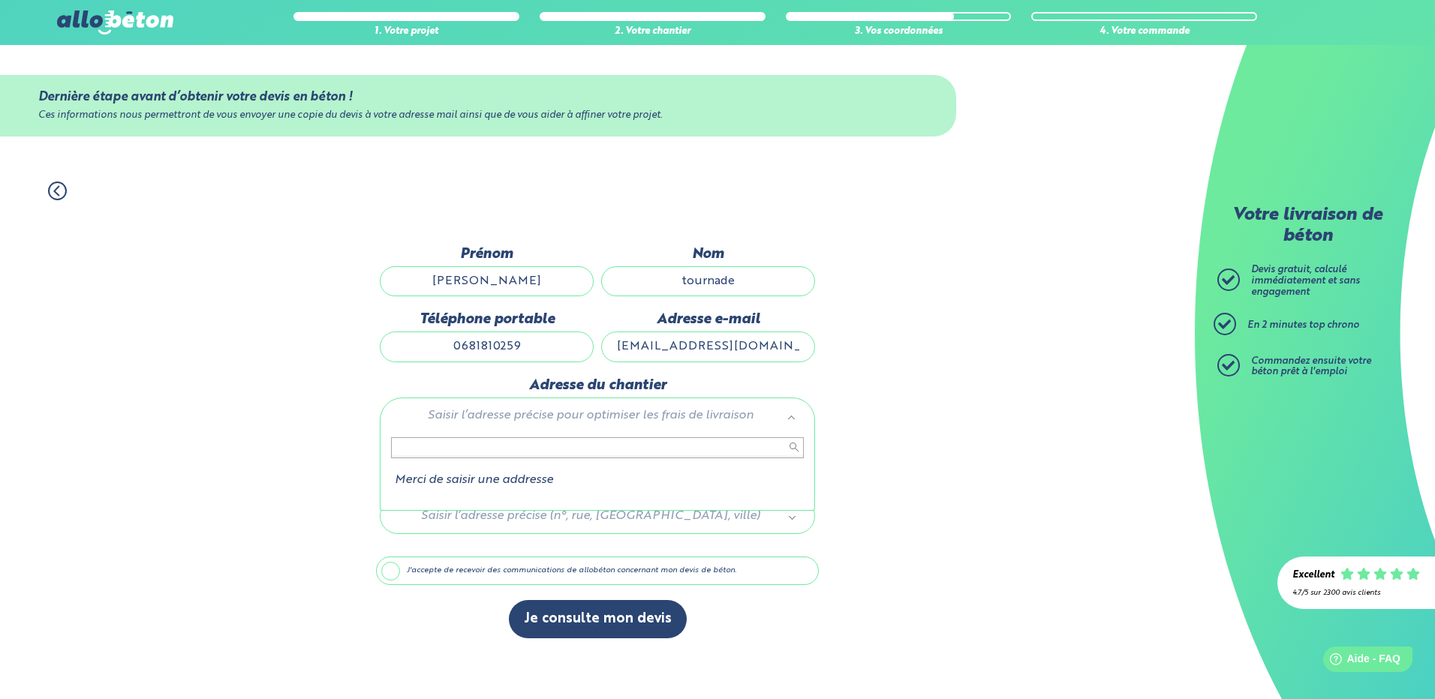
click at [440, 454] on input "text" at bounding box center [597, 448] width 413 height 21
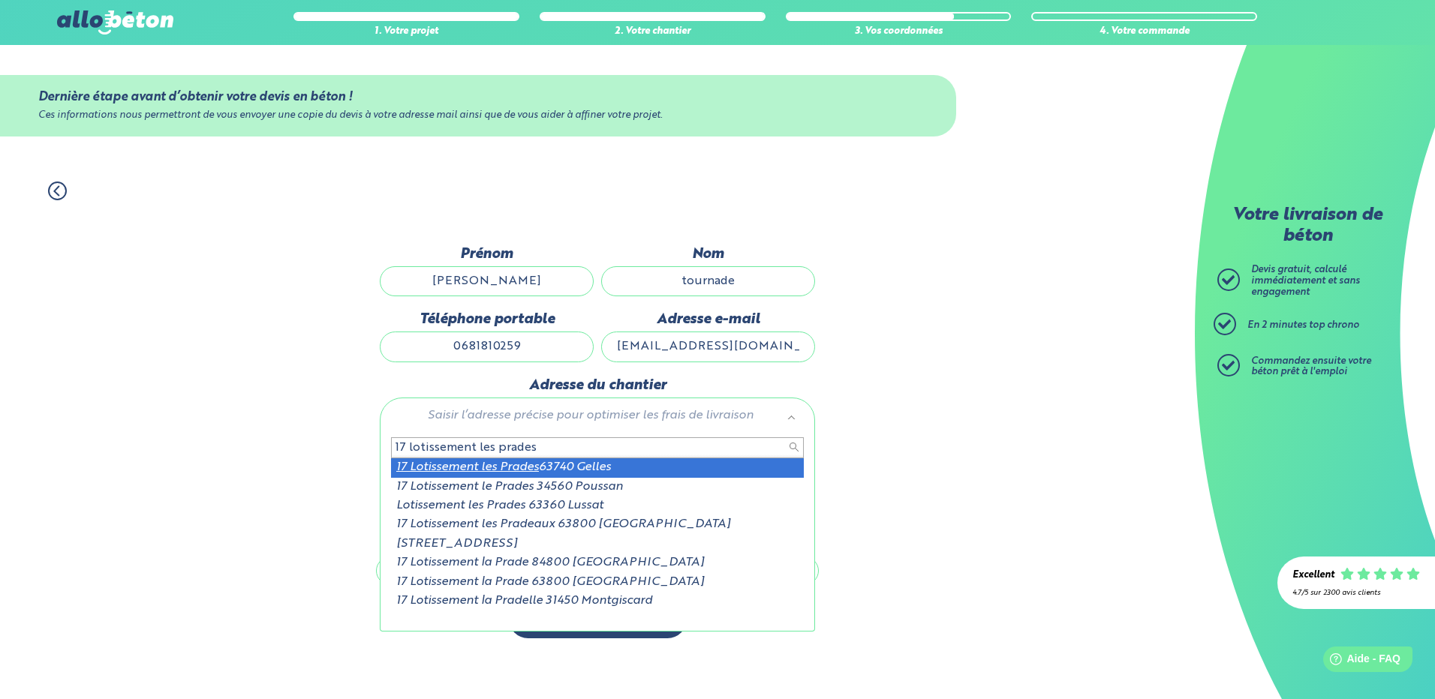
type input "17 lotissement les prades"
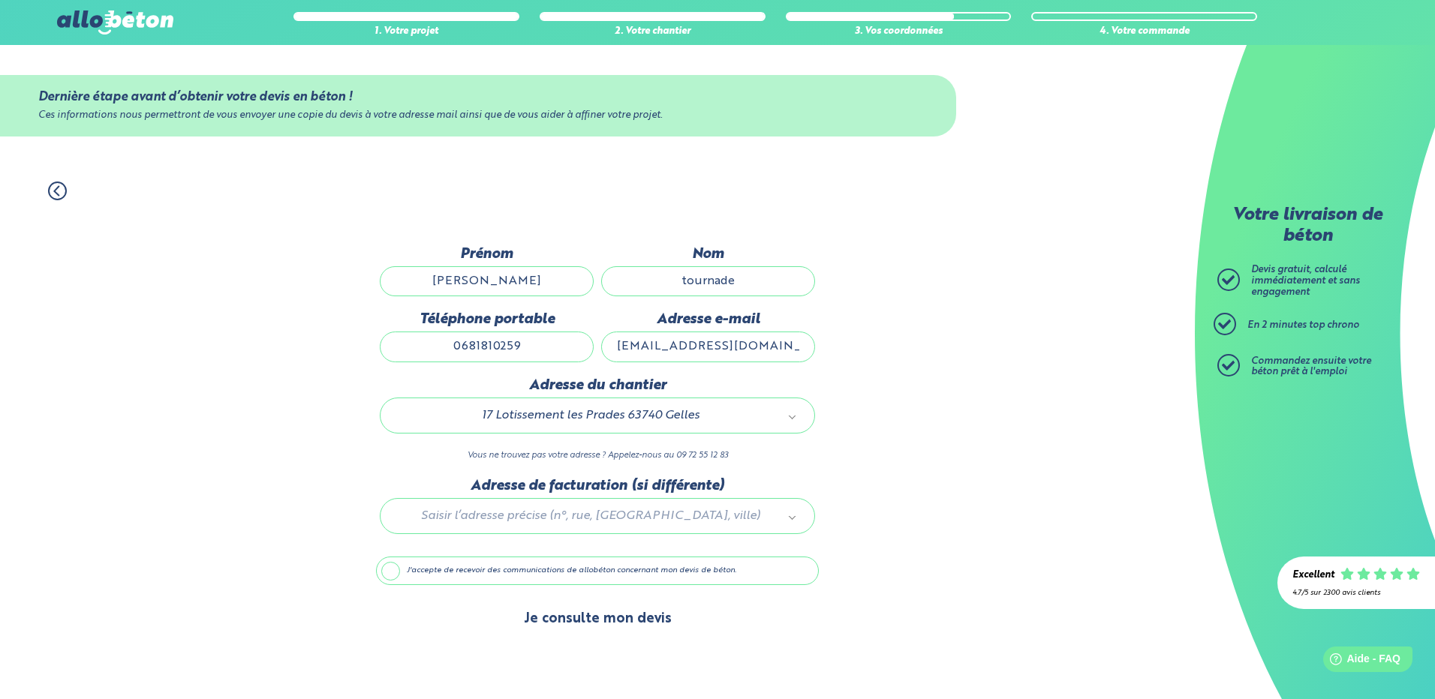
click at [600, 615] on button "Je consulte mon devis" at bounding box center [598, 619] width 178 height 38
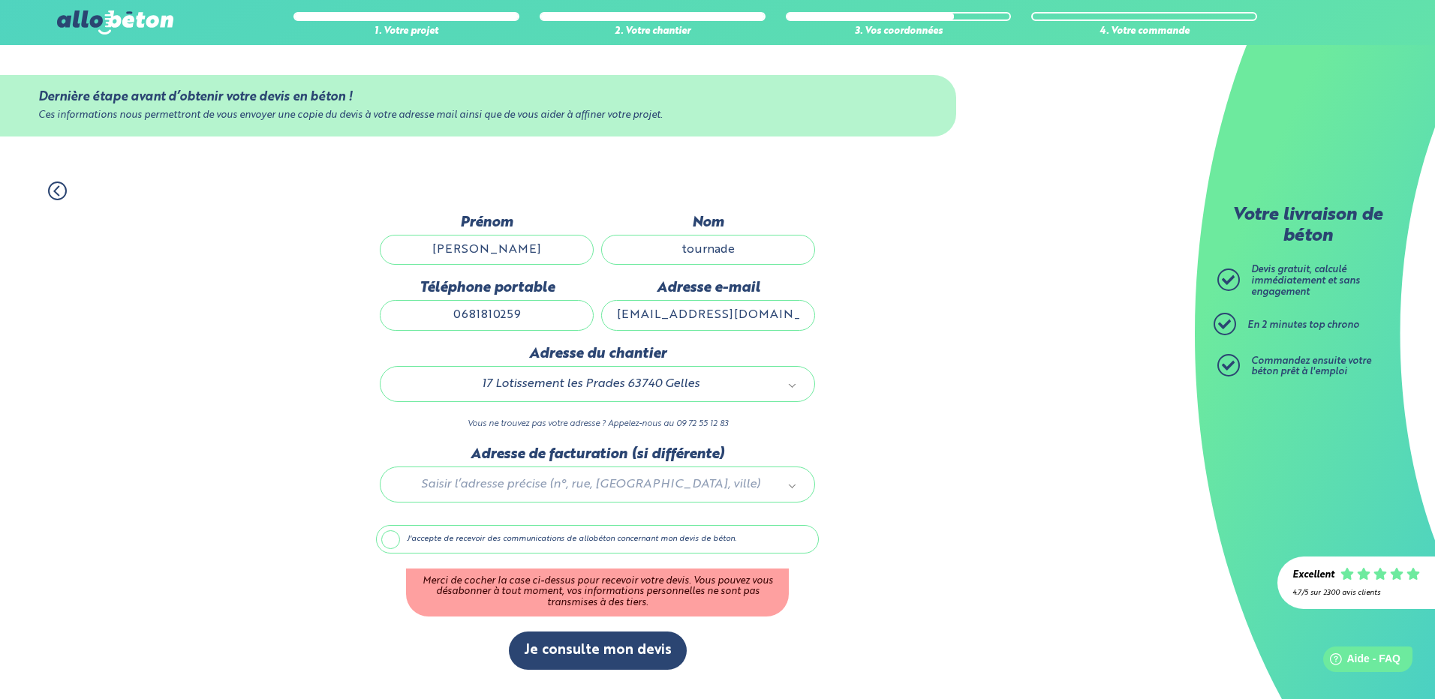
click at [384, 546] on label "J'accepte de recevoir des communications de allobéton concernant mon devis de b…" at bounding box center [597, 539] width 443 height 29
click at [0, 0] on input "J'accepte de recevoir des communications de allobéton concernant mon devis de b…" at bounding box center [0, 0] width 0 height 0
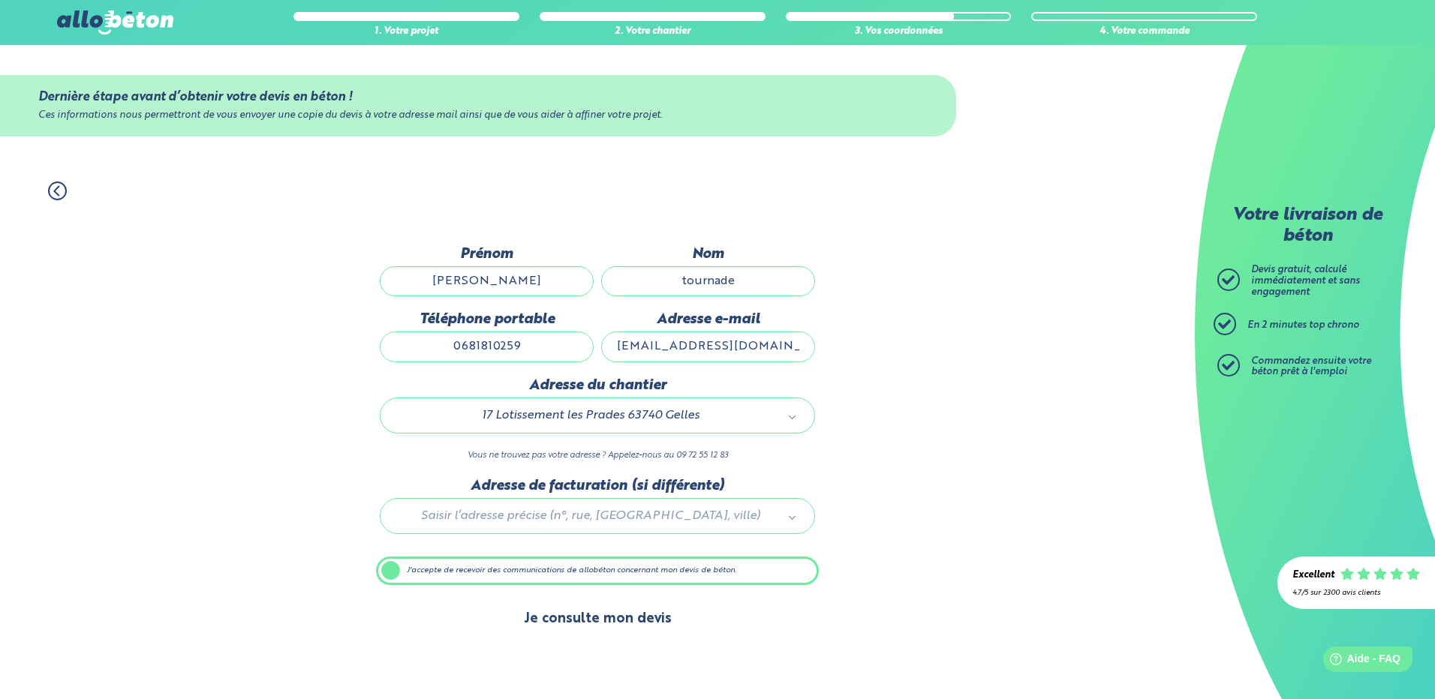
click at [604, 618] on button "Je consulte mon devis" at bounding box center [598, 619] width 178 height 38
